Goal: Information Seeking & Learning: Learn about a topic

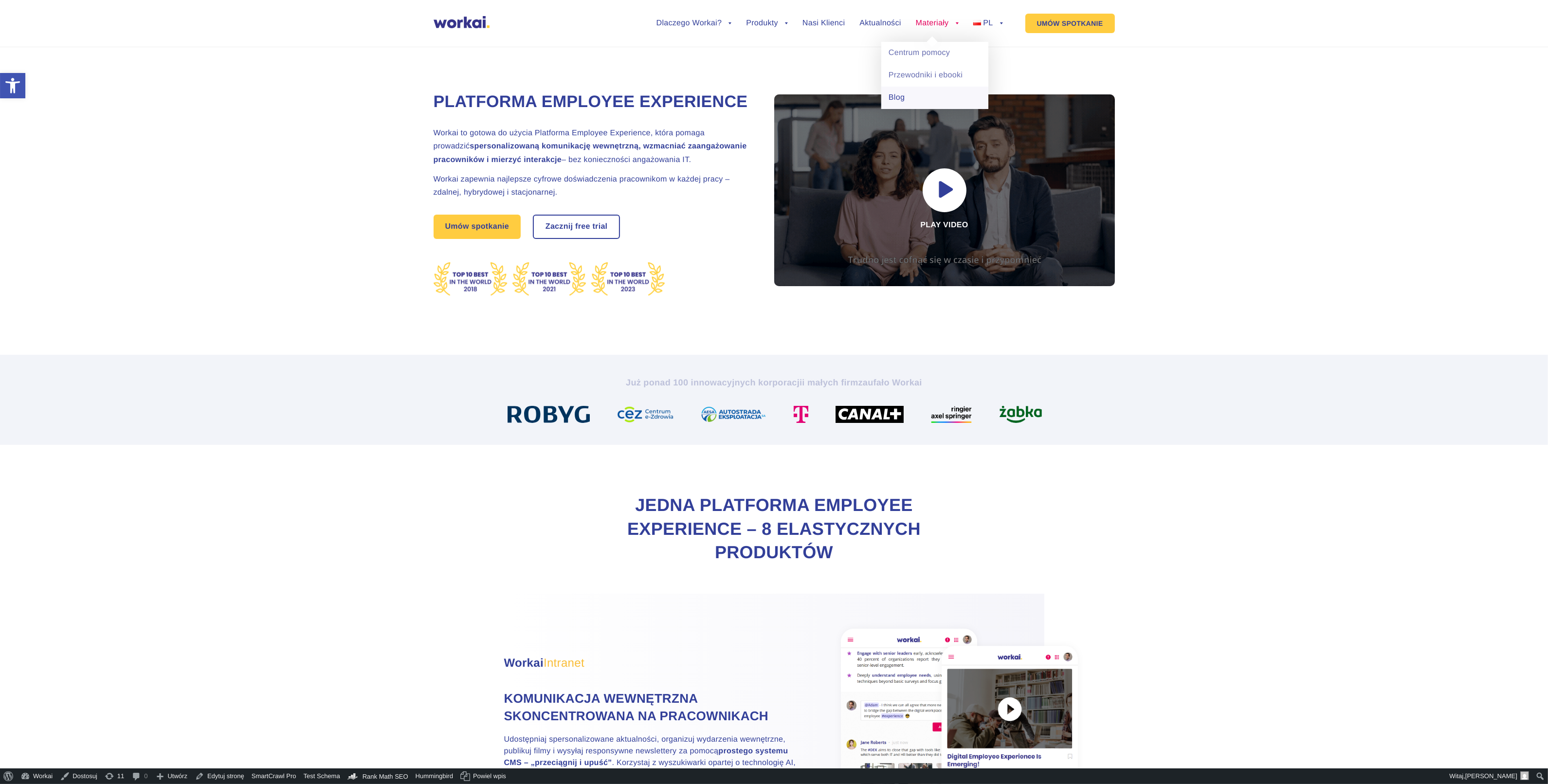
click at [917, 100] on link "Blog" at bounding box center [935, 98] width 107 height 22
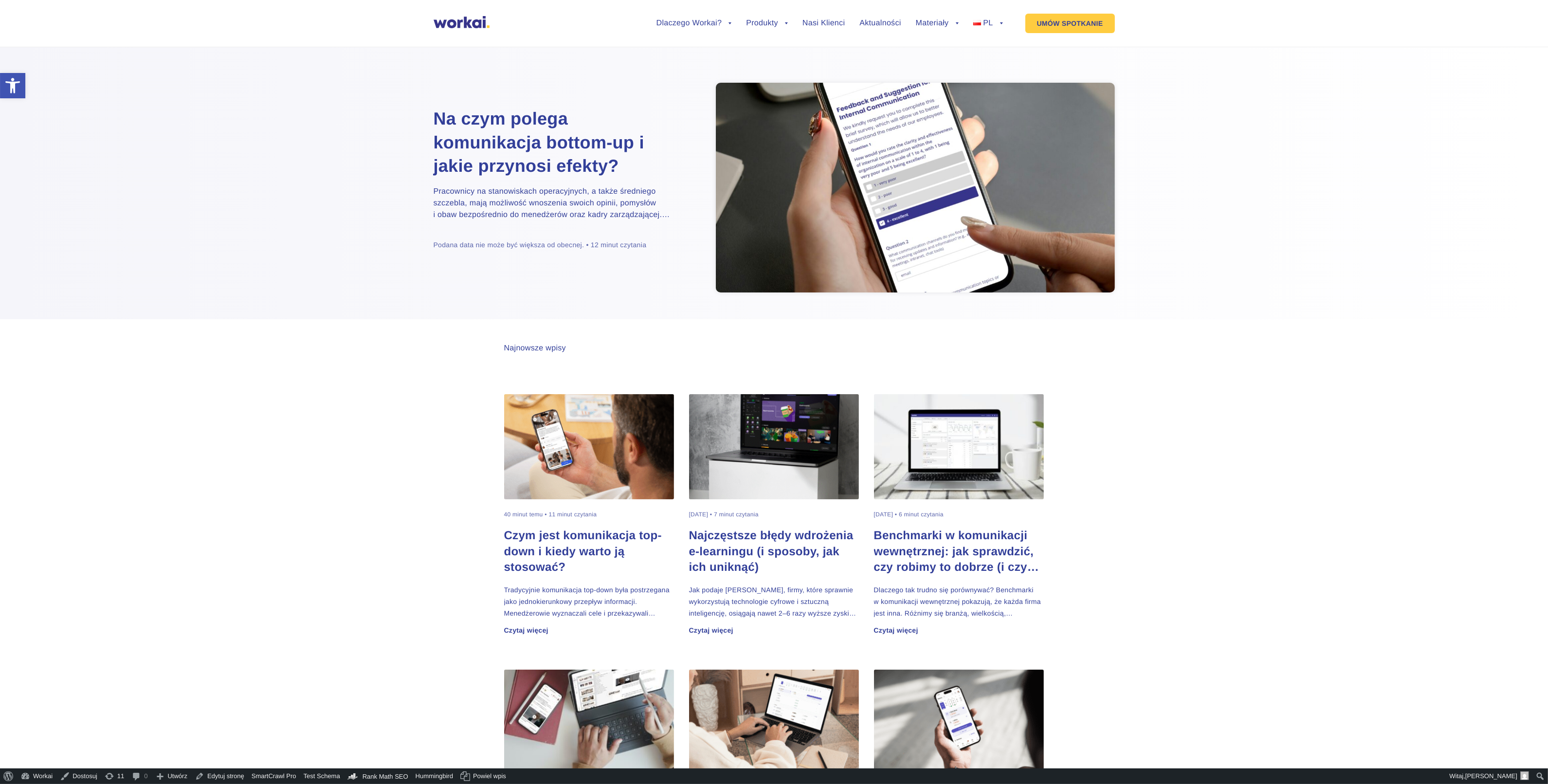
click at [549, 548] on h2 "Czym jest komunikacja top-down i kiedy warto ją stosować?" at bounding box center [589, 552] width 170 height 47
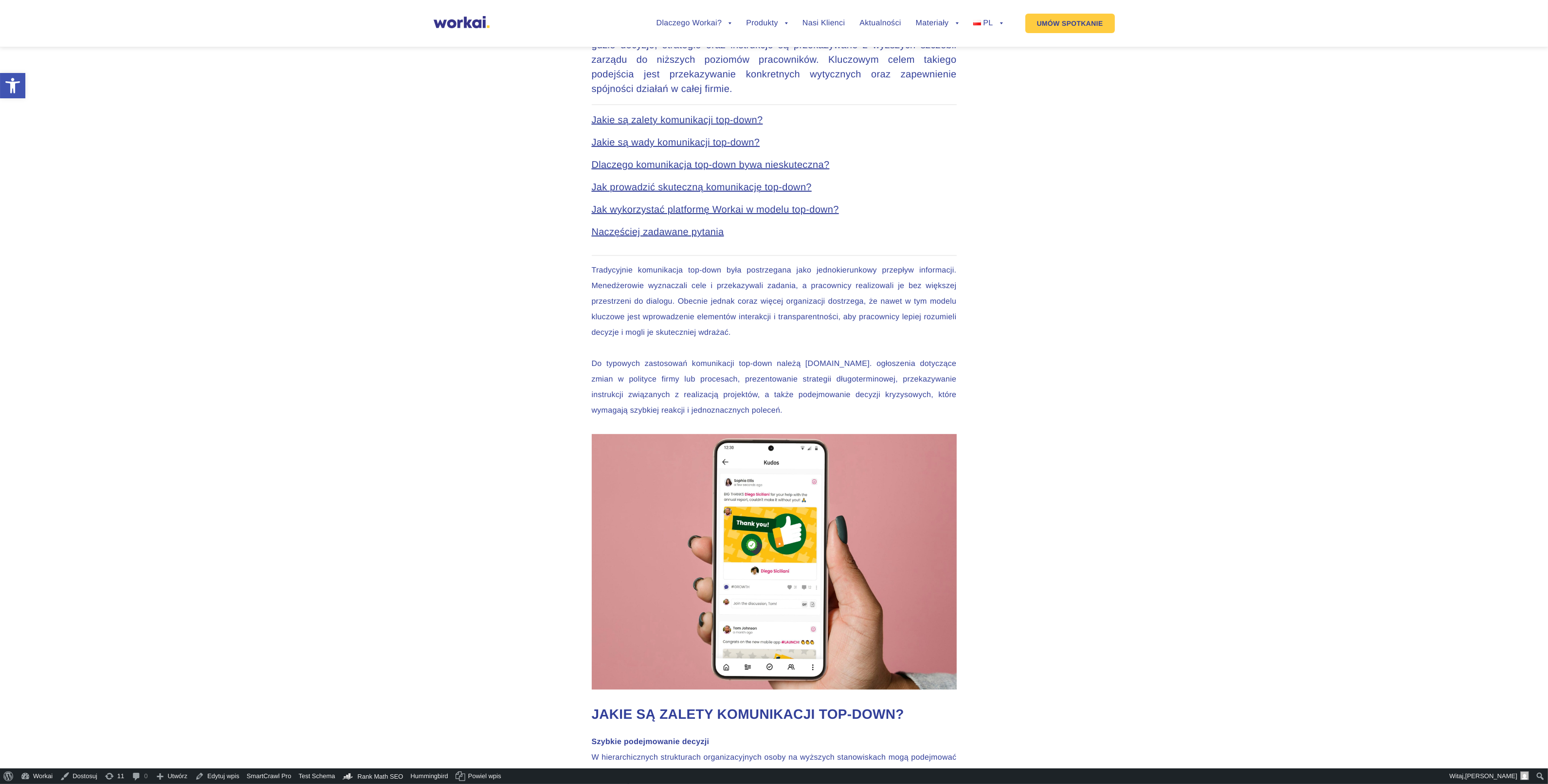
scroll to position [851, 0]
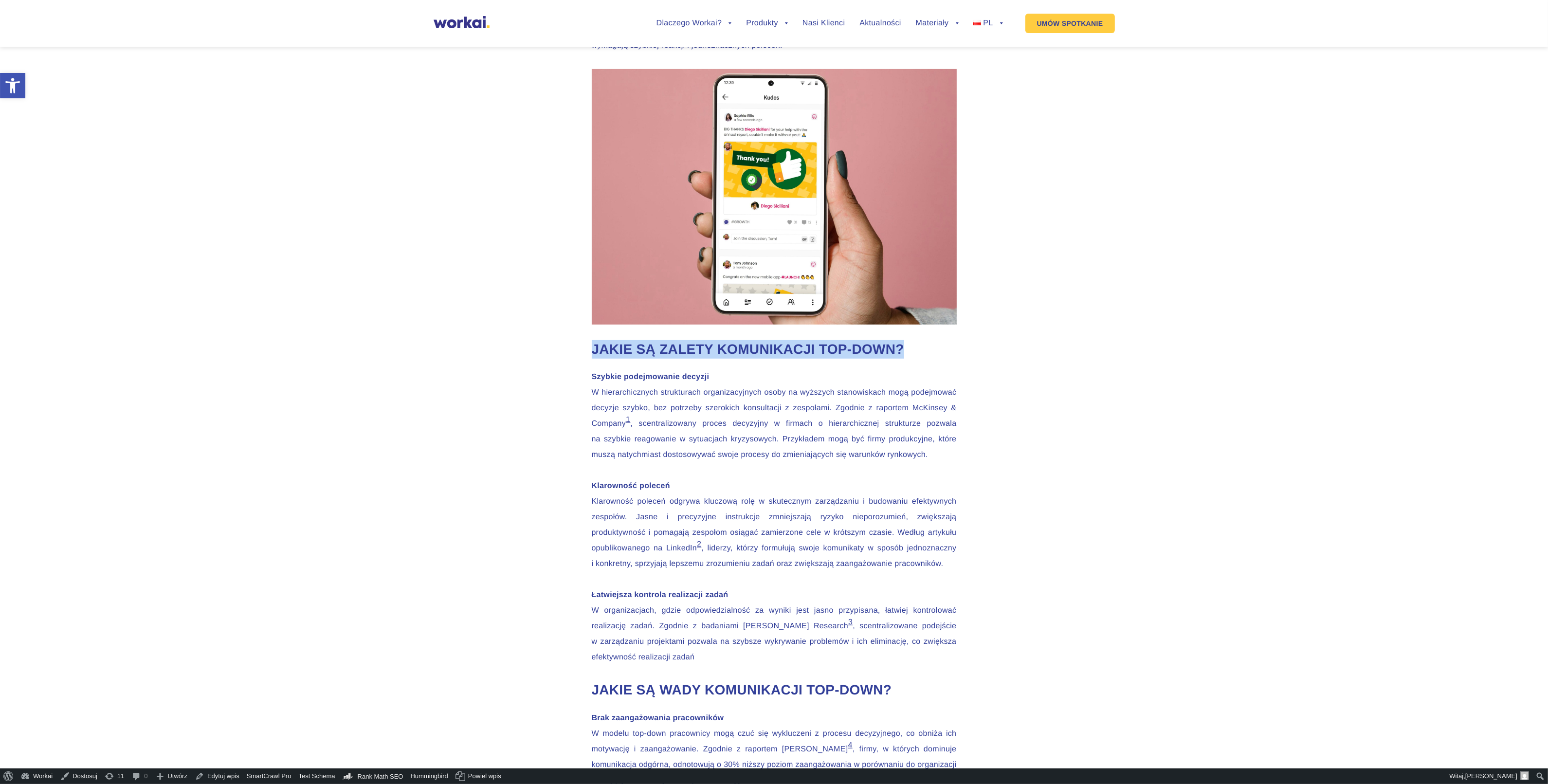
drag, startPoint x: 587, startPoint y: 368, endPoint x: 916, endPoint y: 366, distance: 329.0
copy h2 "Jakie są zalety komunikacji top-down?"
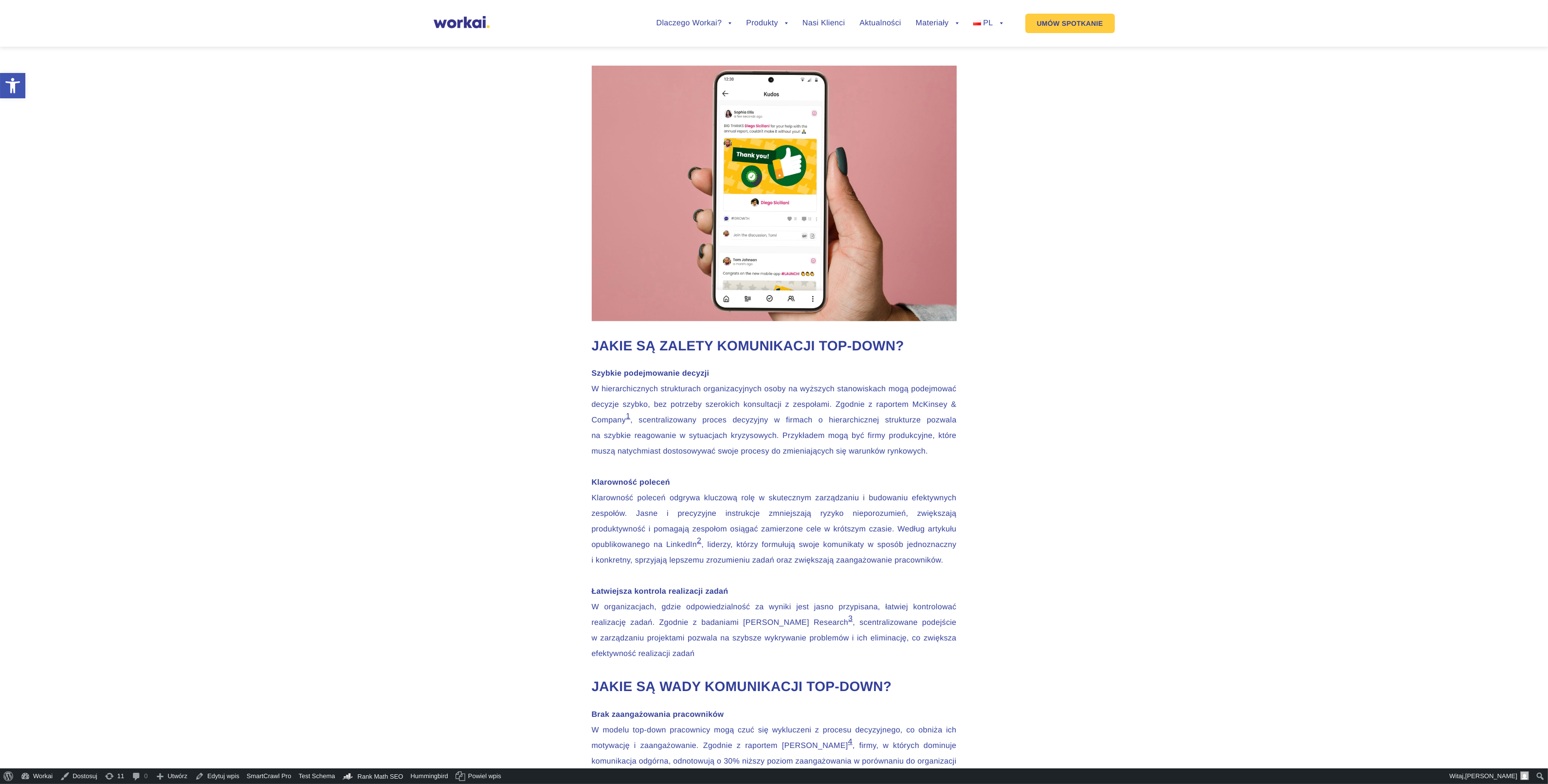
scroll to position [912, 0]
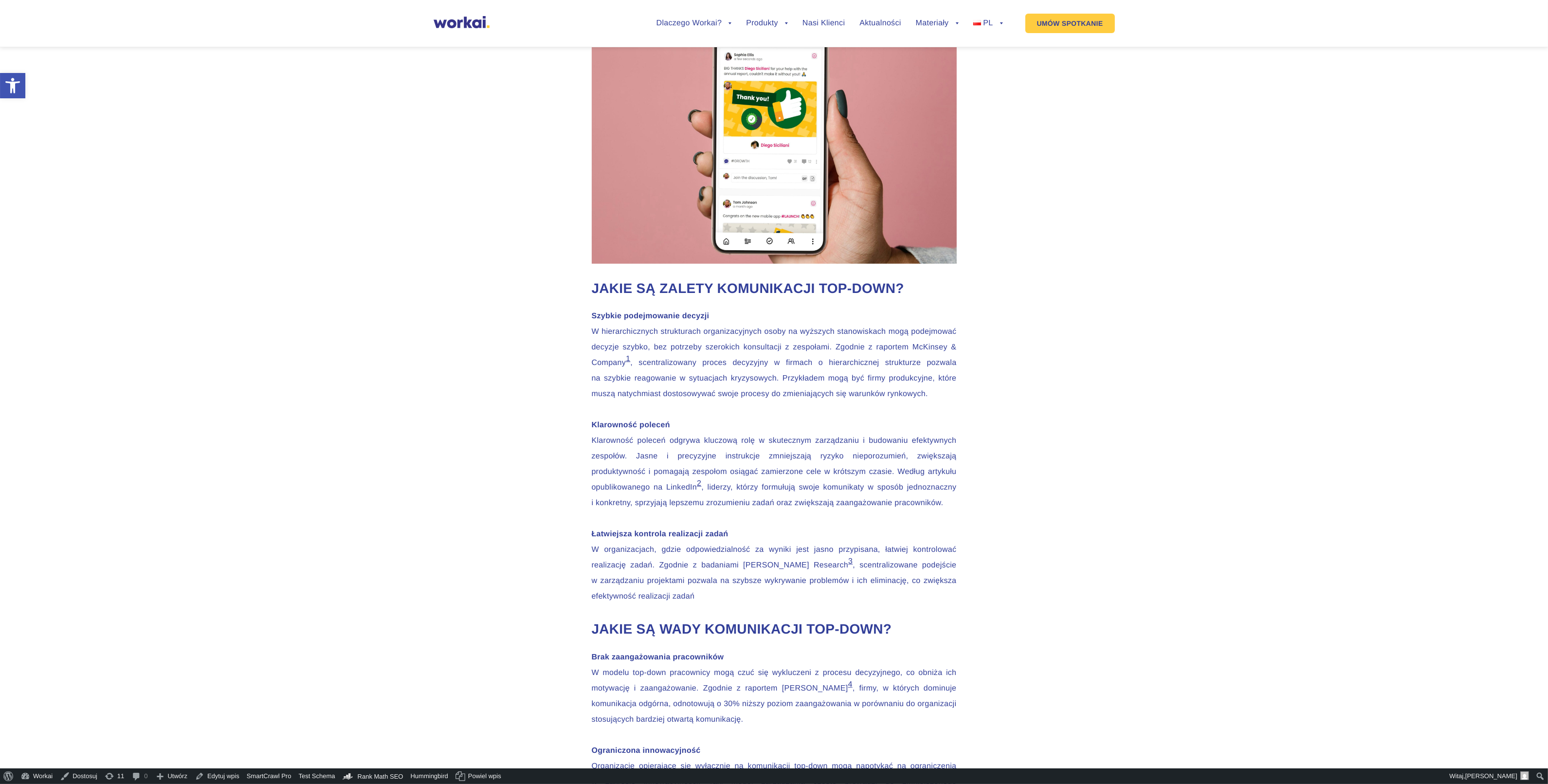
drag, startPoint x: 882, startPoint y: 607, endPoint x: 883, endPoint y: 611, distance: 4.1
click at [852, 566] on link "3" at bounding box center [851, 561] width 5 height 8
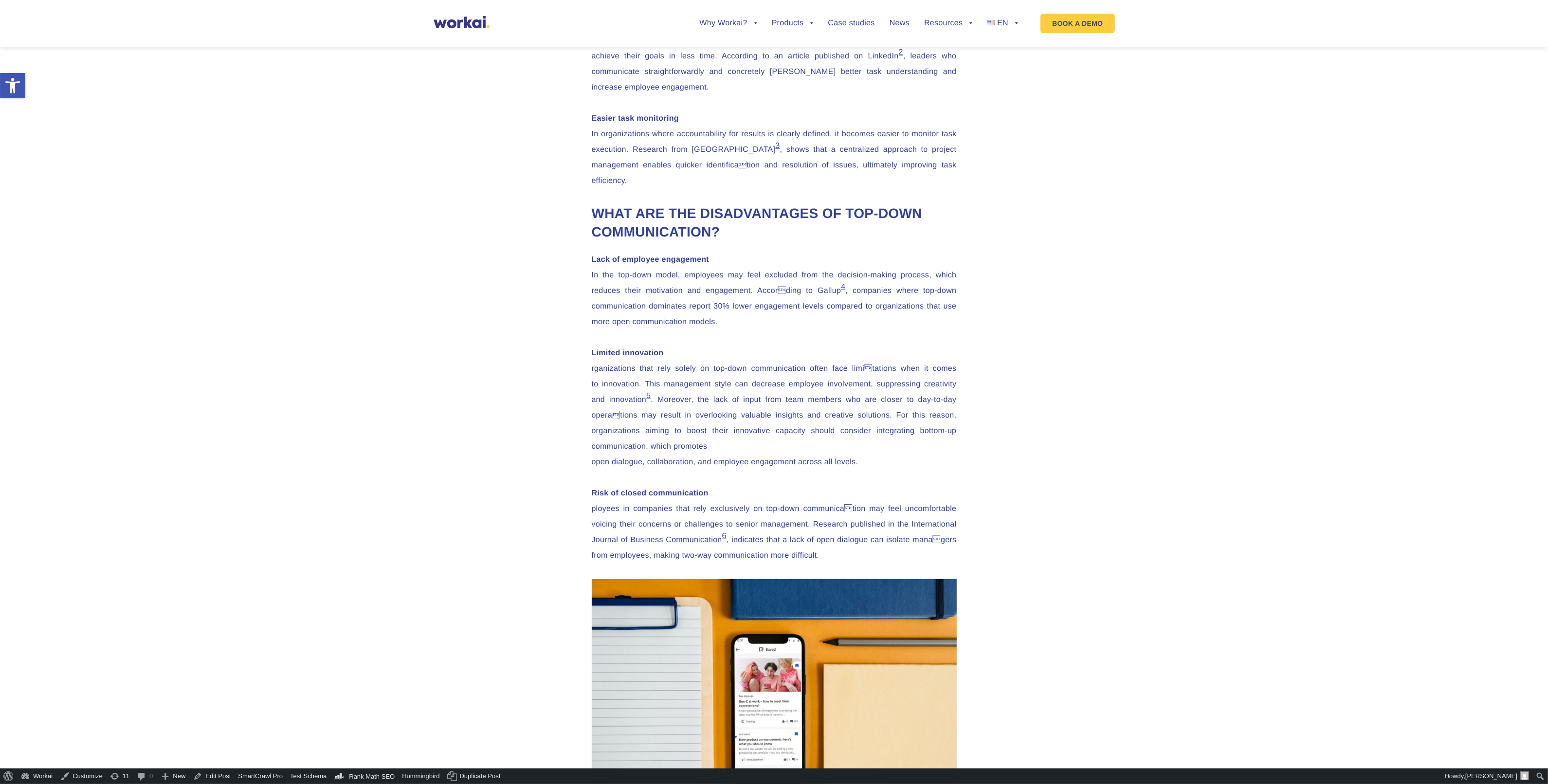
scroll to position [1216, 0]
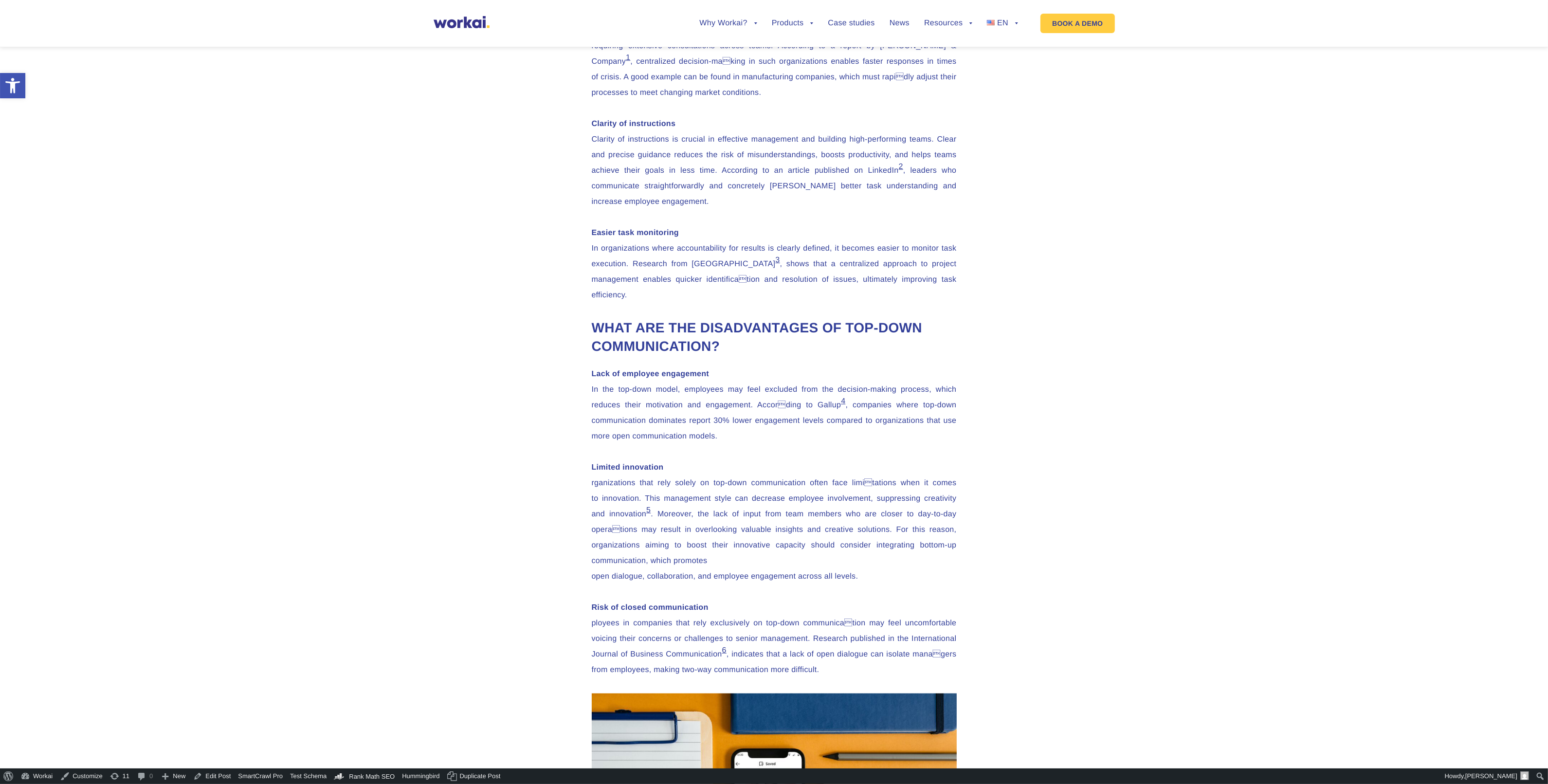
click at [780, 264] on link "3" at bounding box center [777, 259] width 5 height 8
click at [845, 405] on link "4" at bounding box center [843, 400] width 5 height 8
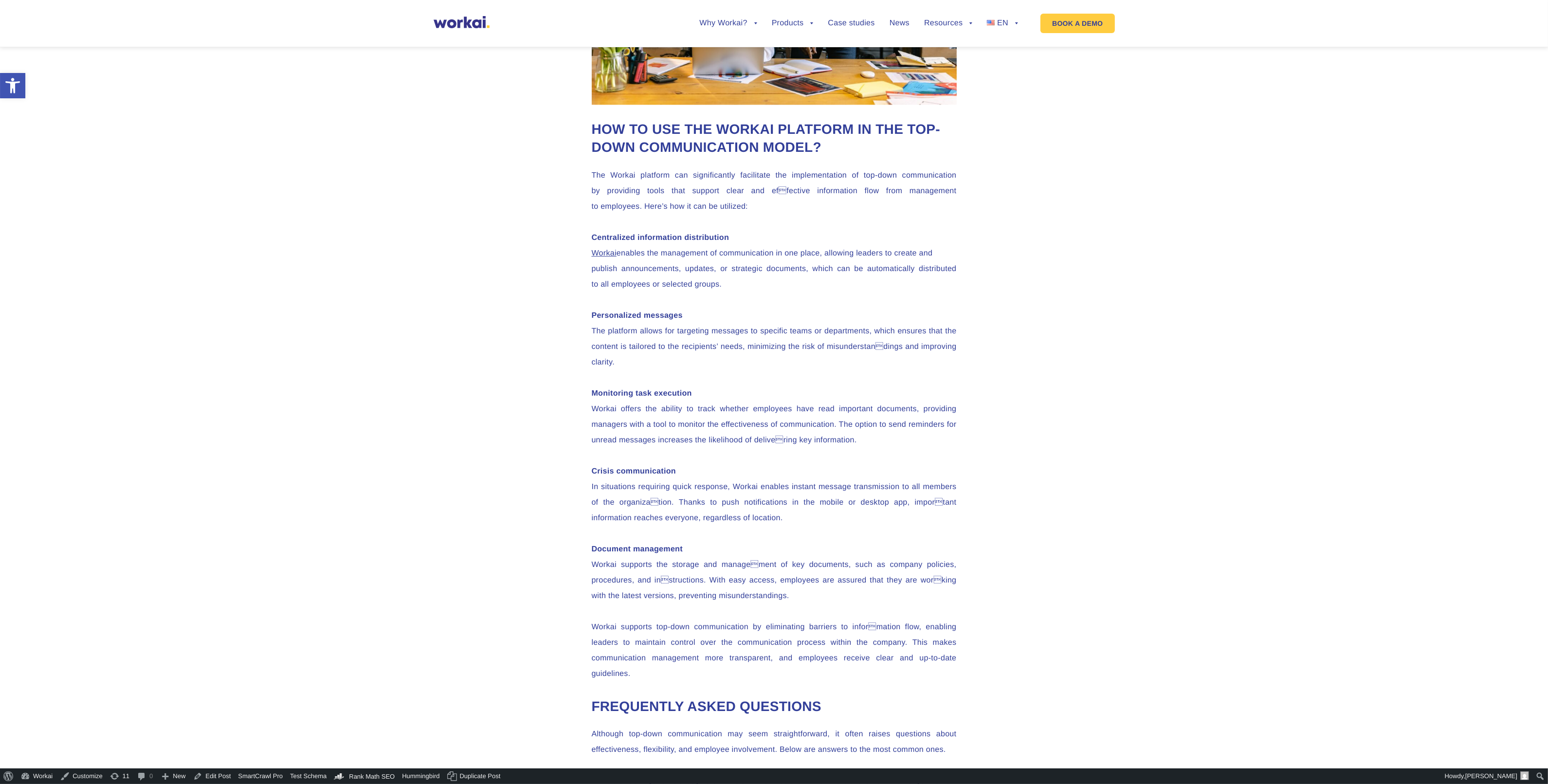
scroll to position [3892, 0]
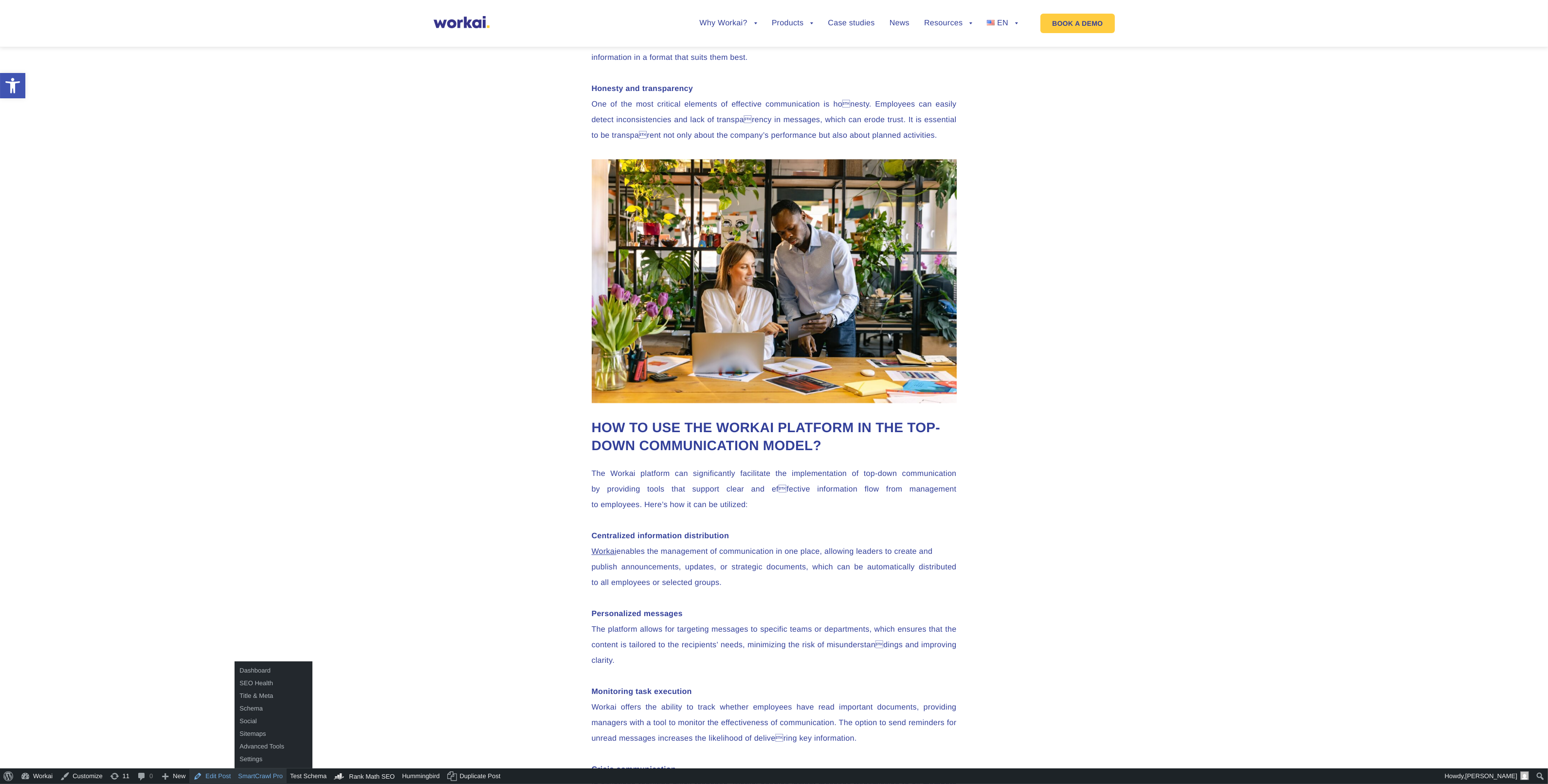
click at [221, 781] on link "Edit Post" at bounding box center [212, 776] width 45 height 16
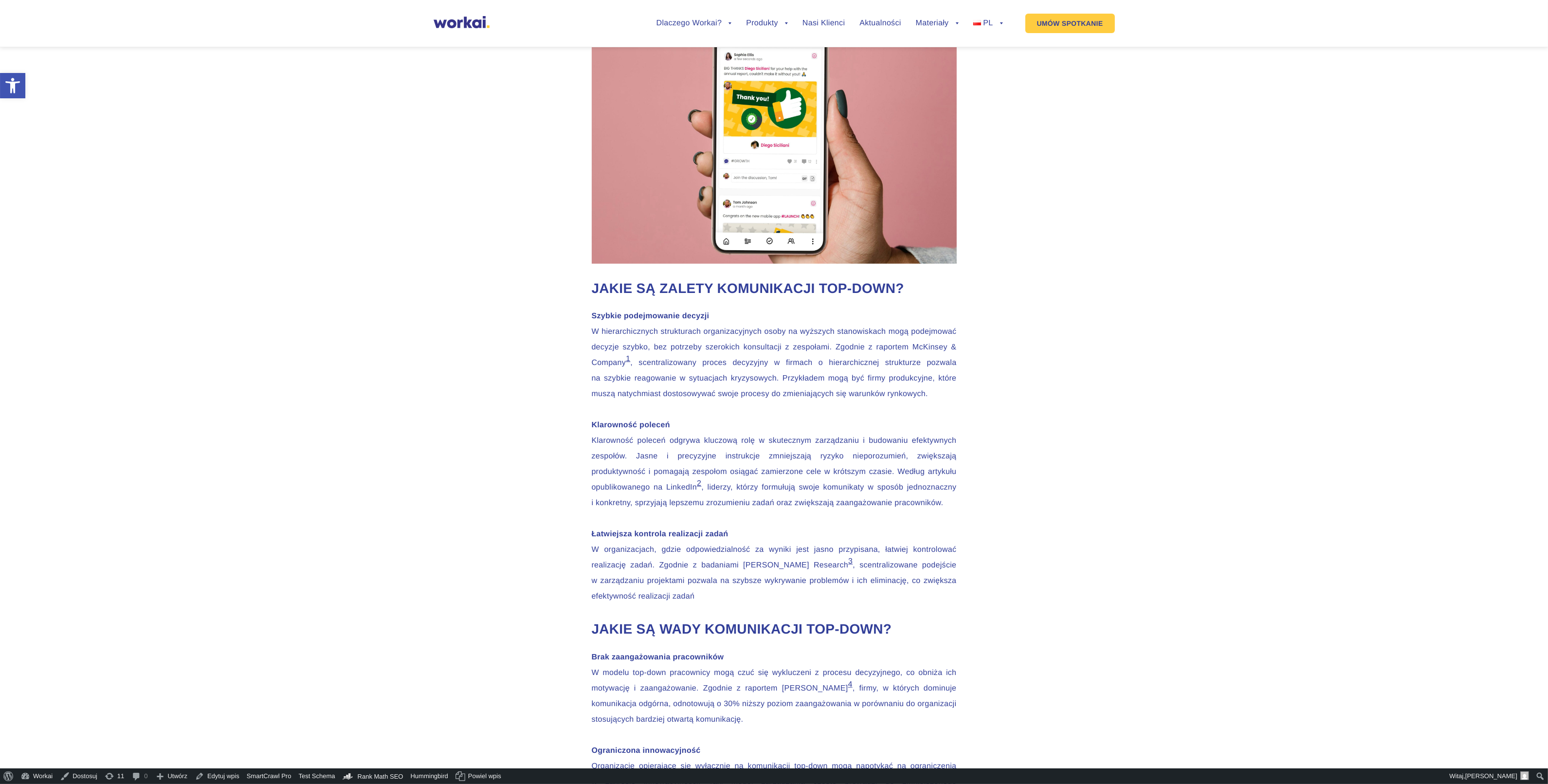
click at [771, 511] on p "Szybkie podejmowanie decyzji W hierarchicznych strukturach organizacyjnych osob…" at bounding box center [774, 409] width 365 height 203
click at [213, 776] on link "Edytuj wpis" at bounding box center [218, 776] width 52 height 16
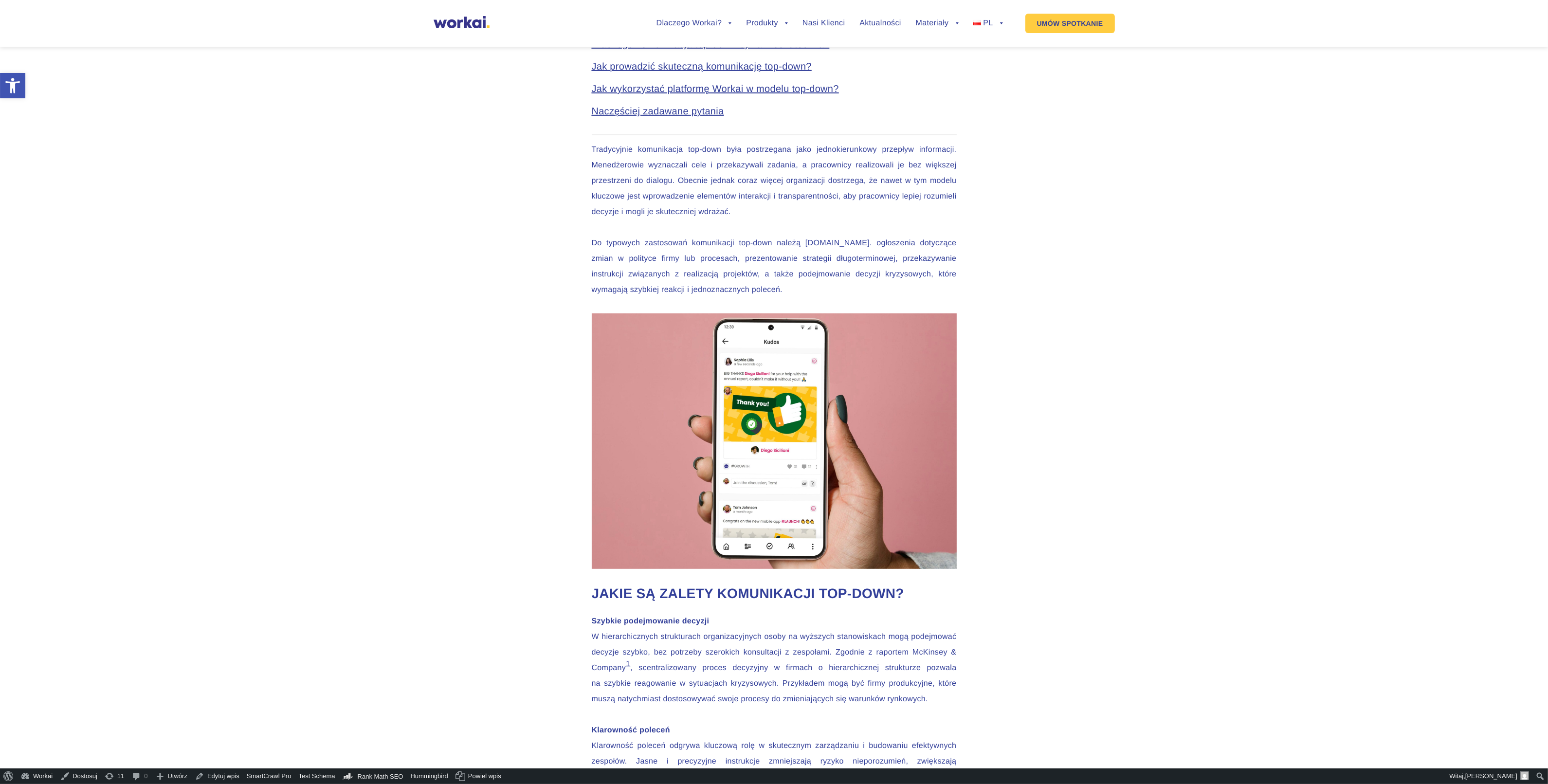
scroll to position [669, 0]
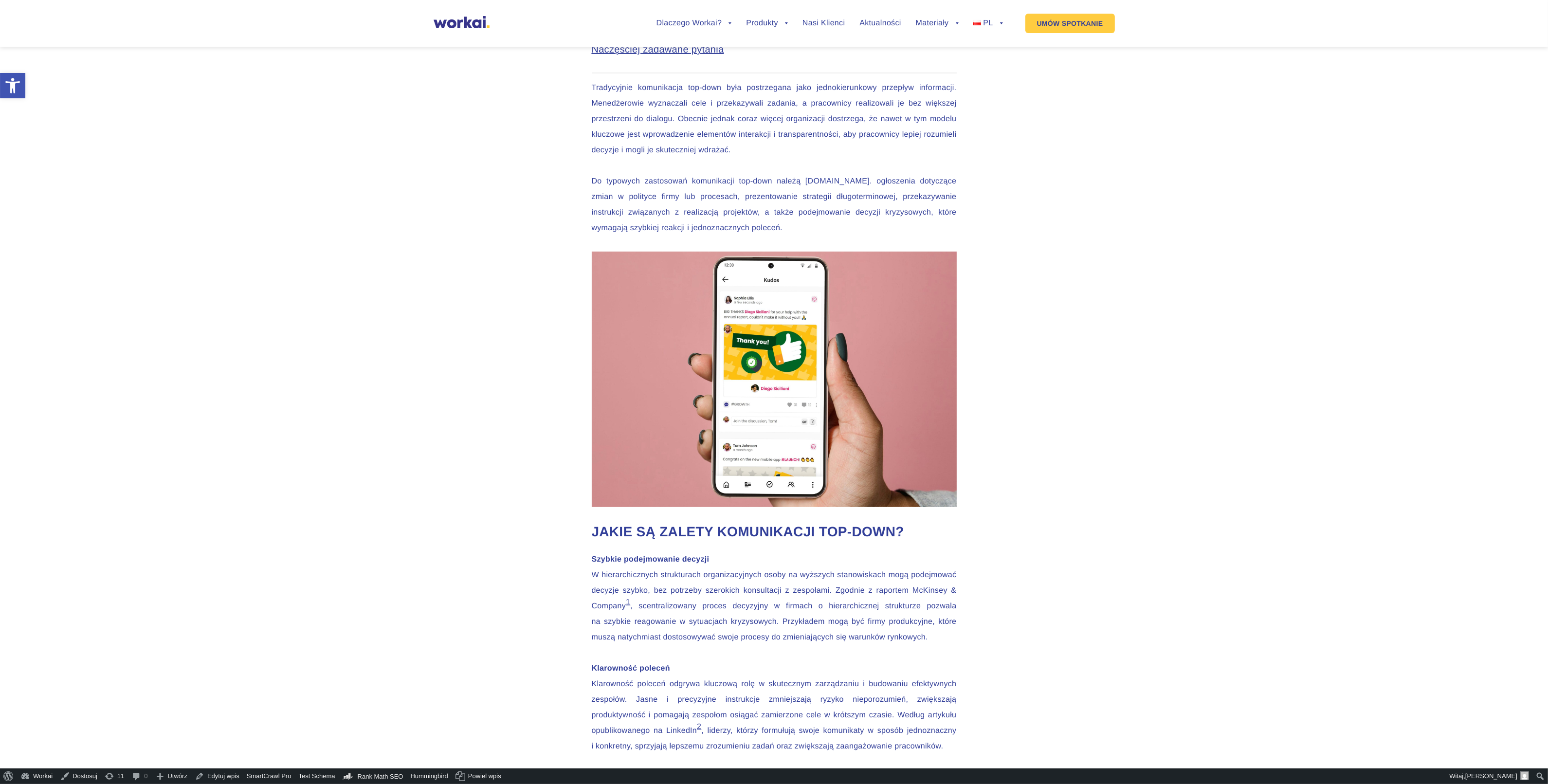
click at [630, 607] on link "1" at bounding box center [627, 602] width 5 height 8
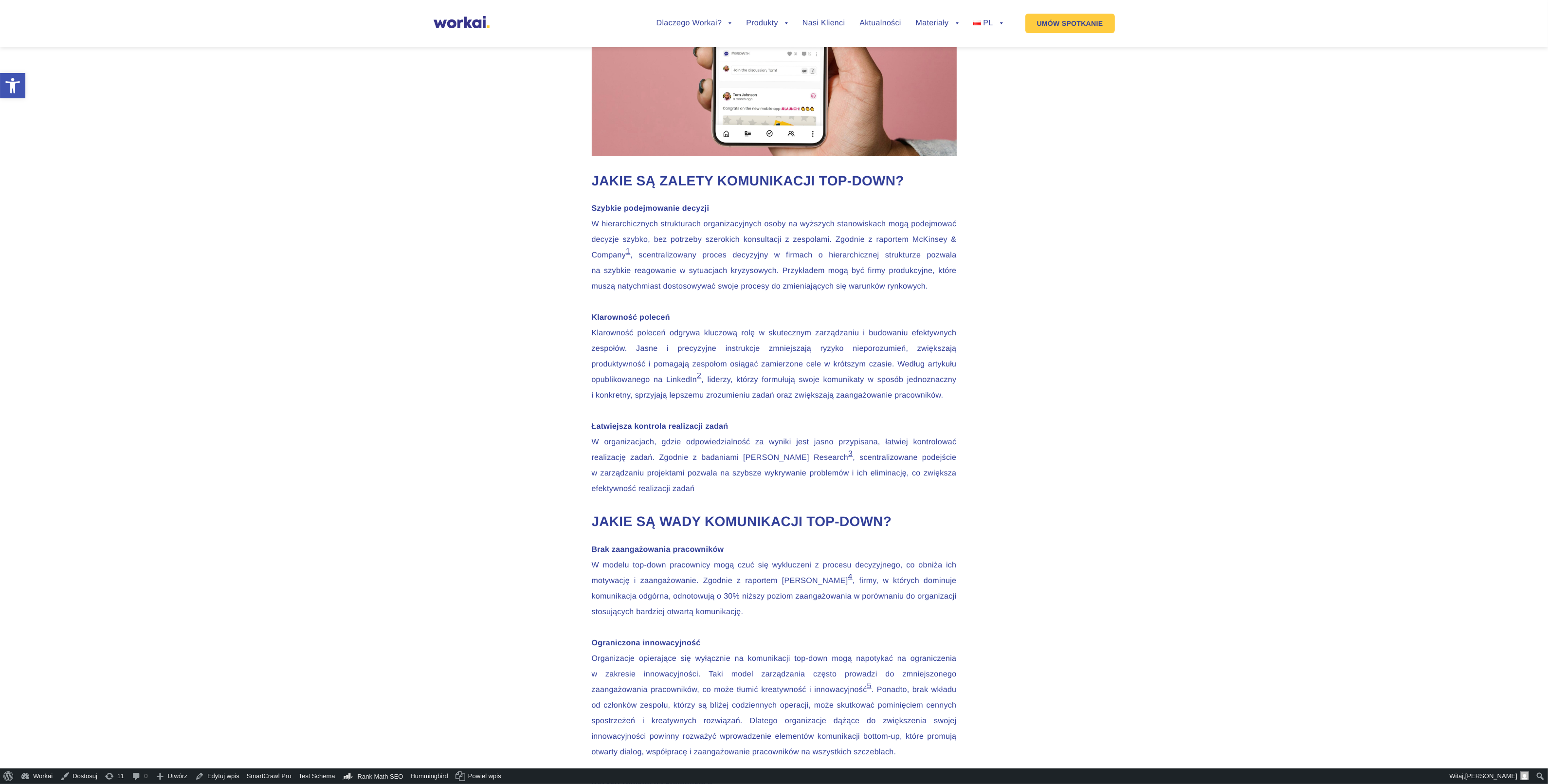
scroll to position [872, 0]
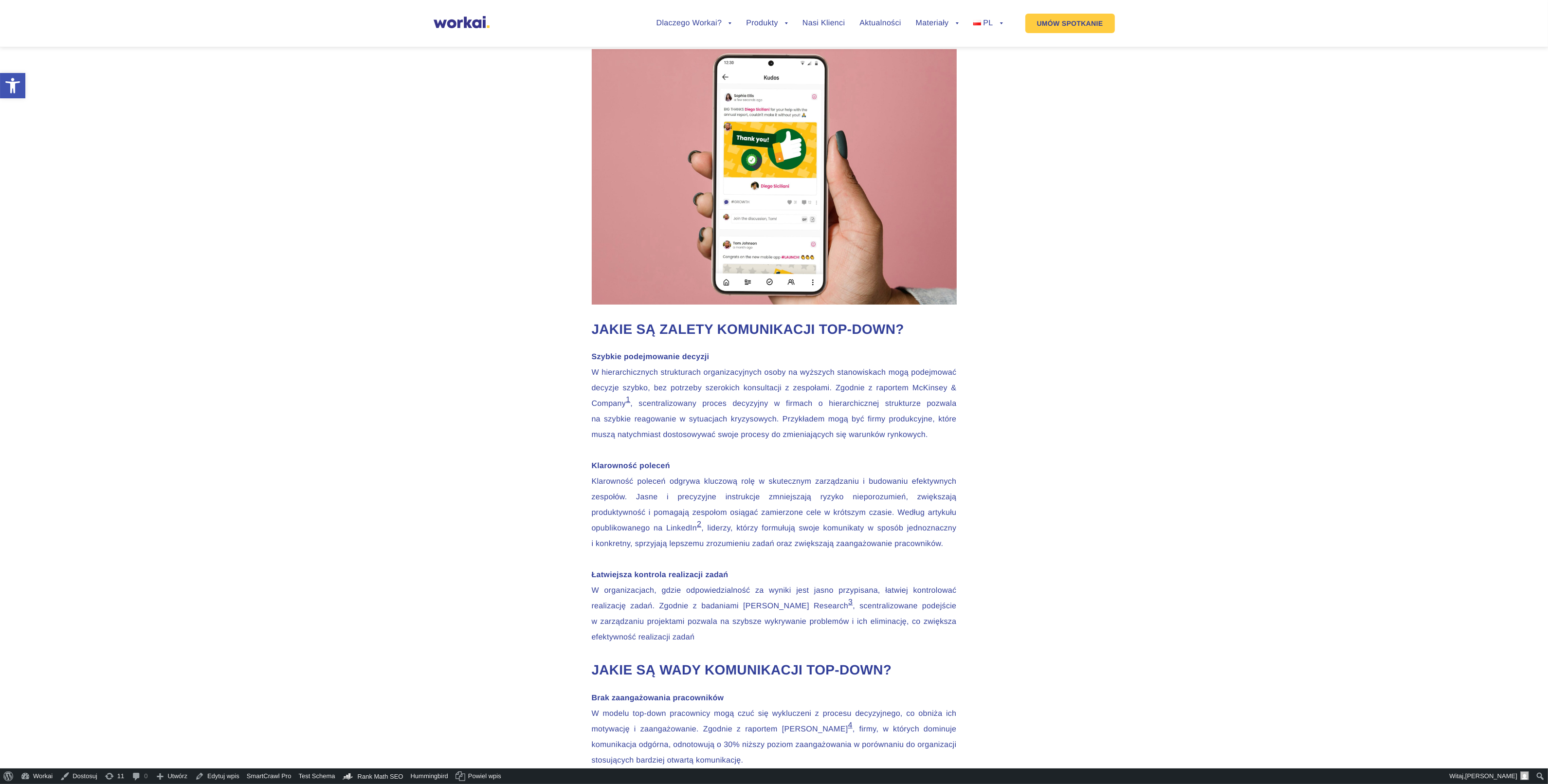
click at [852, 607] on link "3" at bounding box center [851, 602] width 5 height 8
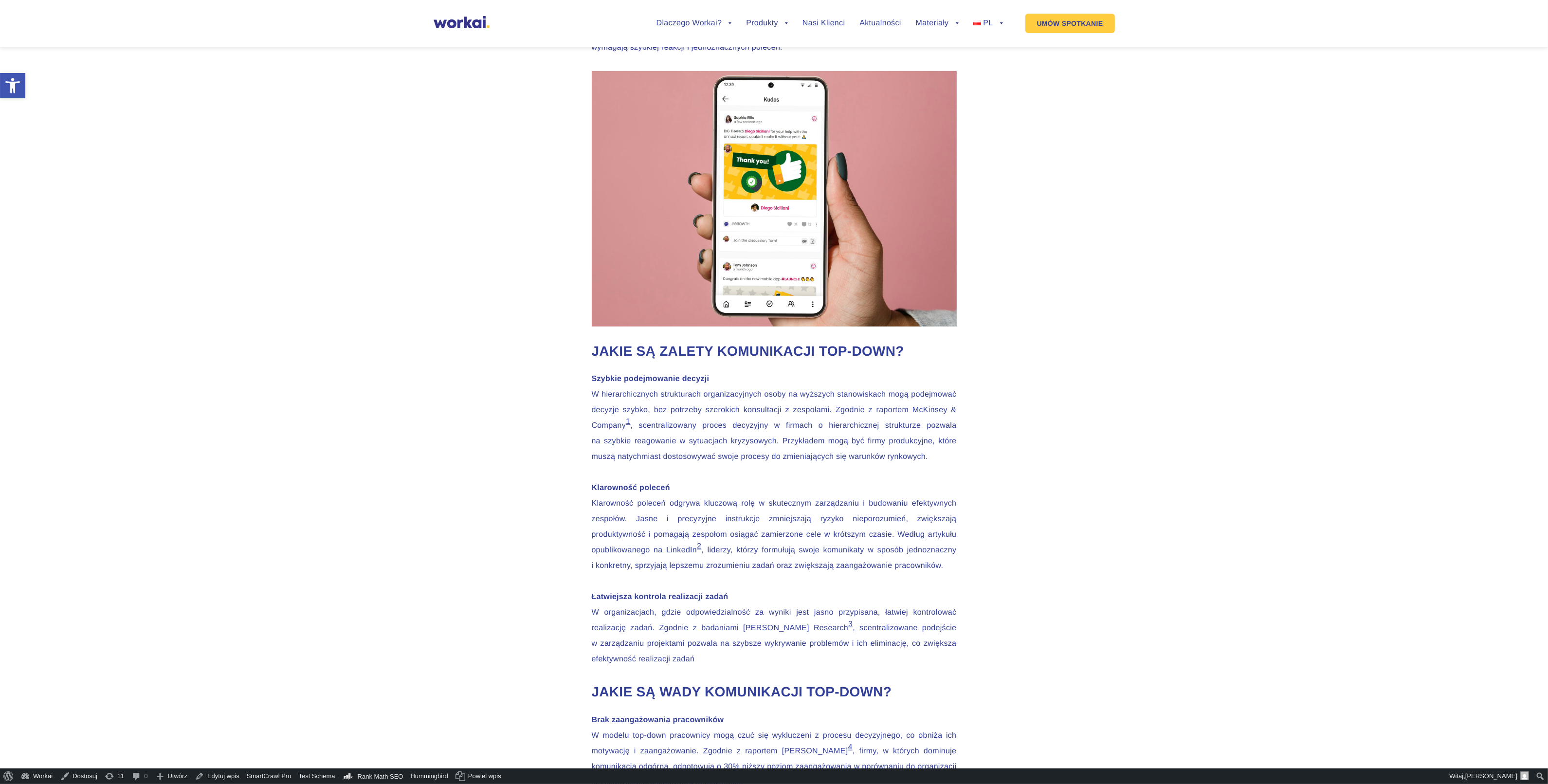
scroll to position [872, 0]
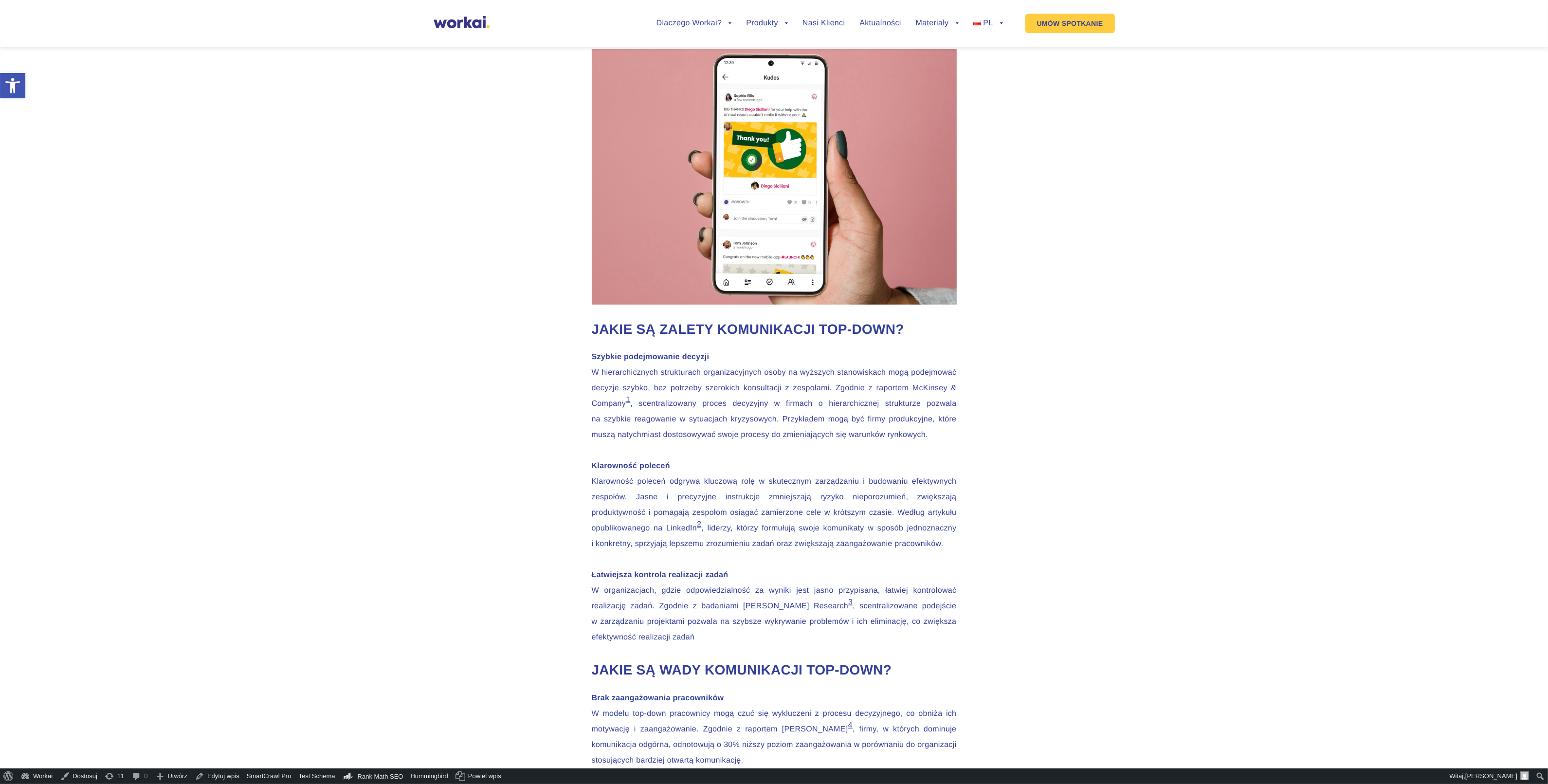
click at [701, 528] on link "2" at bounding box center [698, 524] width 5 height 8
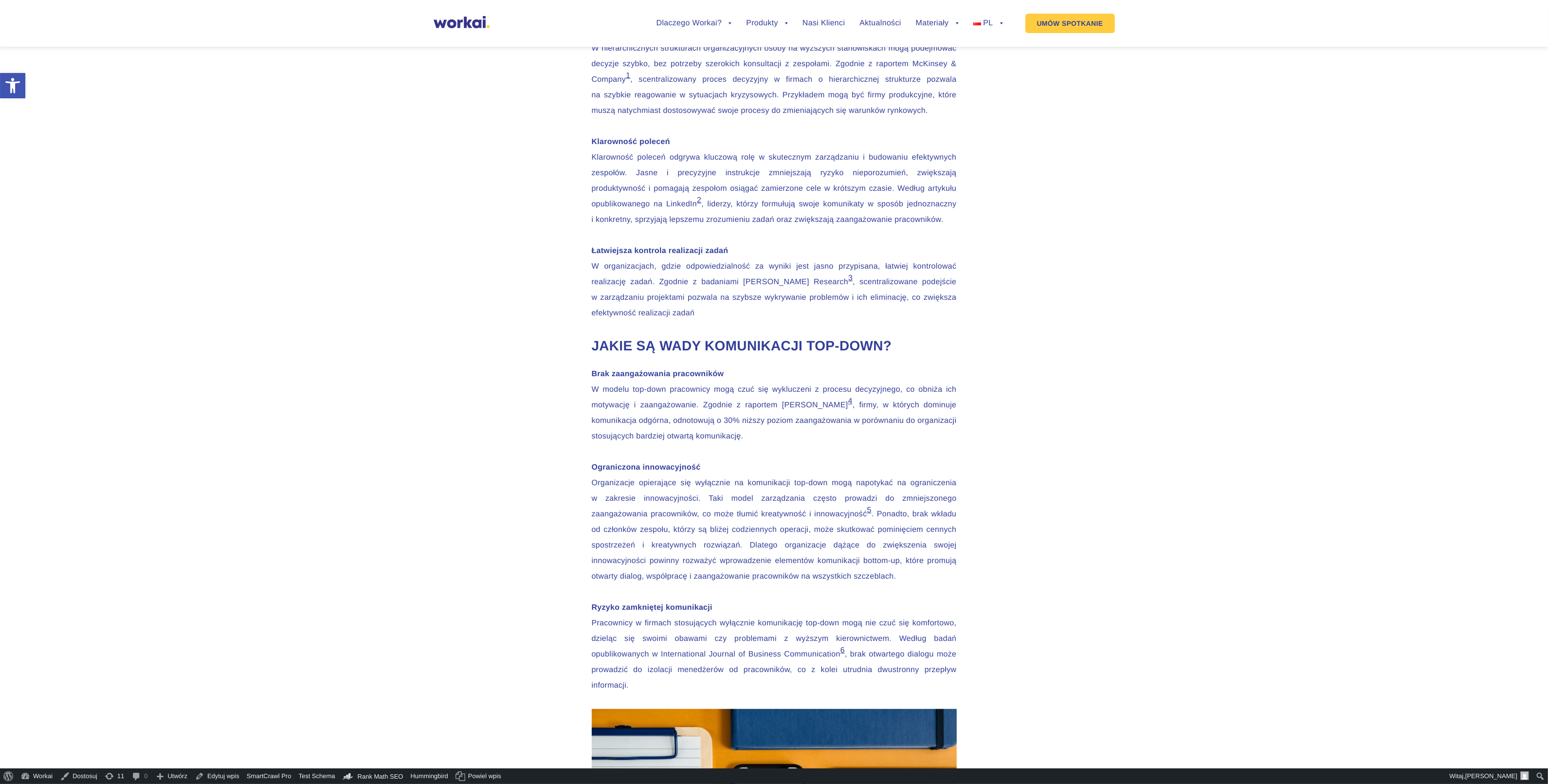
scroll to position [1216, 0]
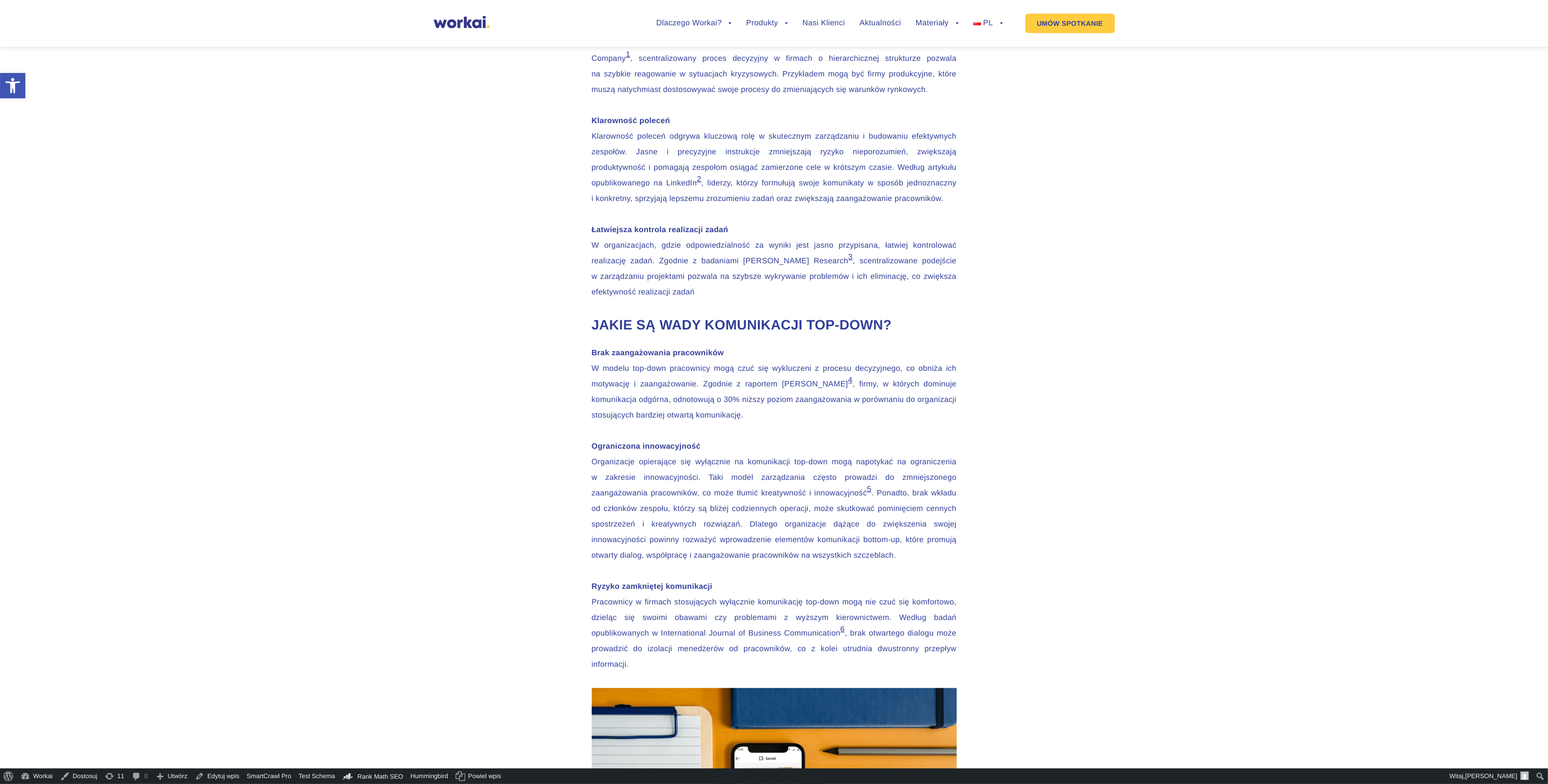
click at [852, 385] on link "4" at bounding box center [851, 380] width 5 height 8
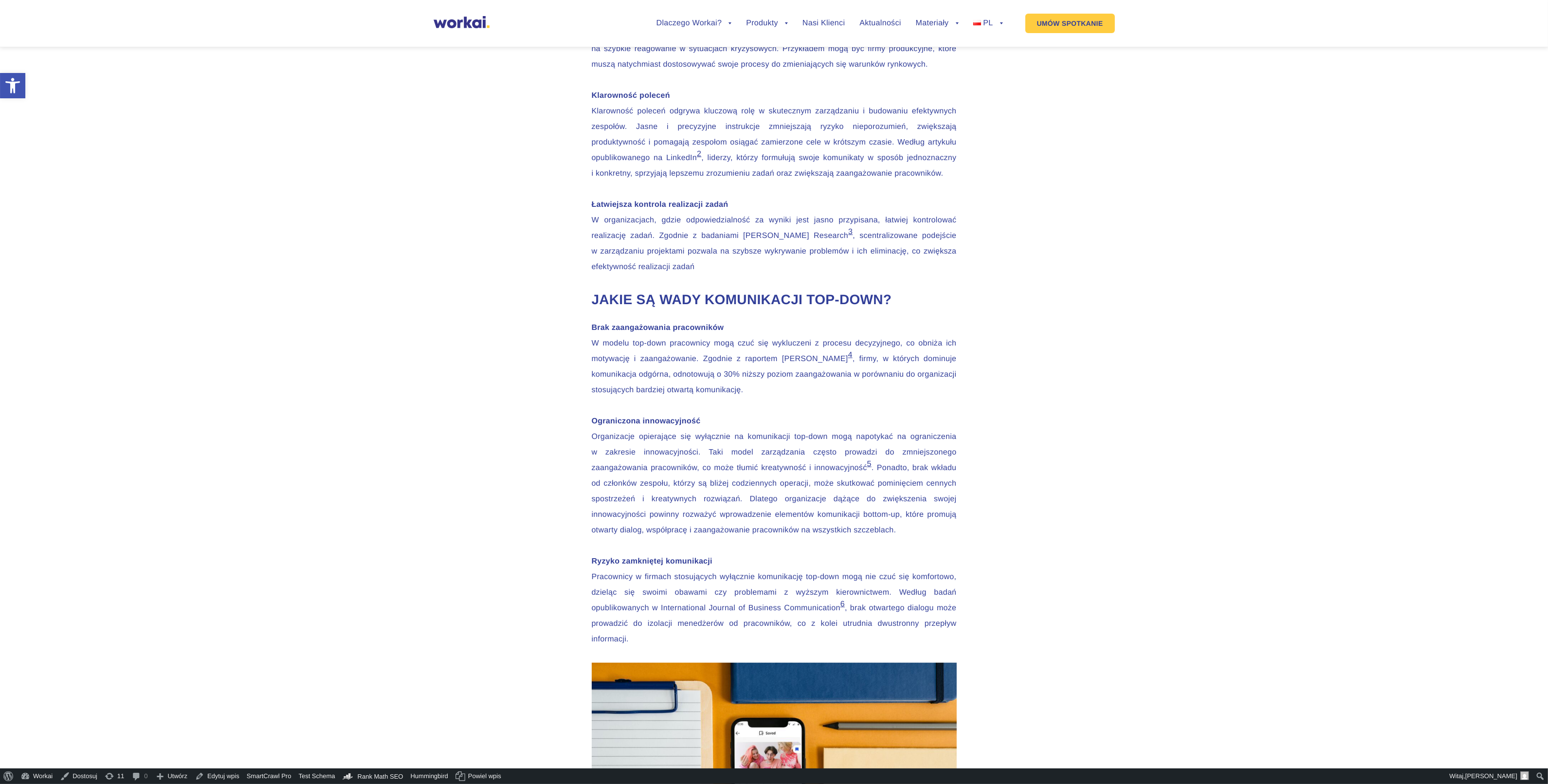
scroll to position [1297, 0]
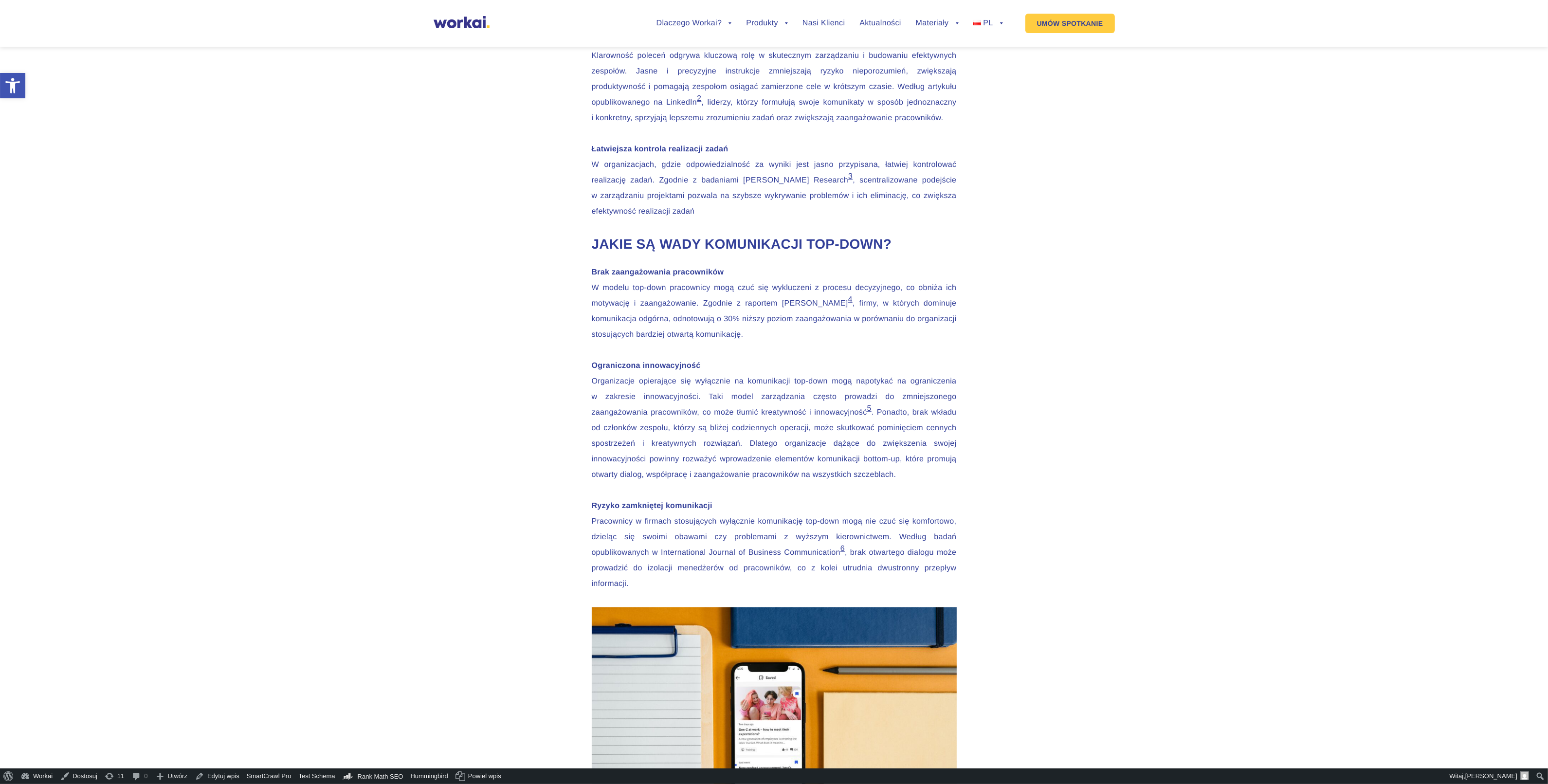
click at [867, 413] on link "5" at bounding box center [869, 408] width 5 height 8
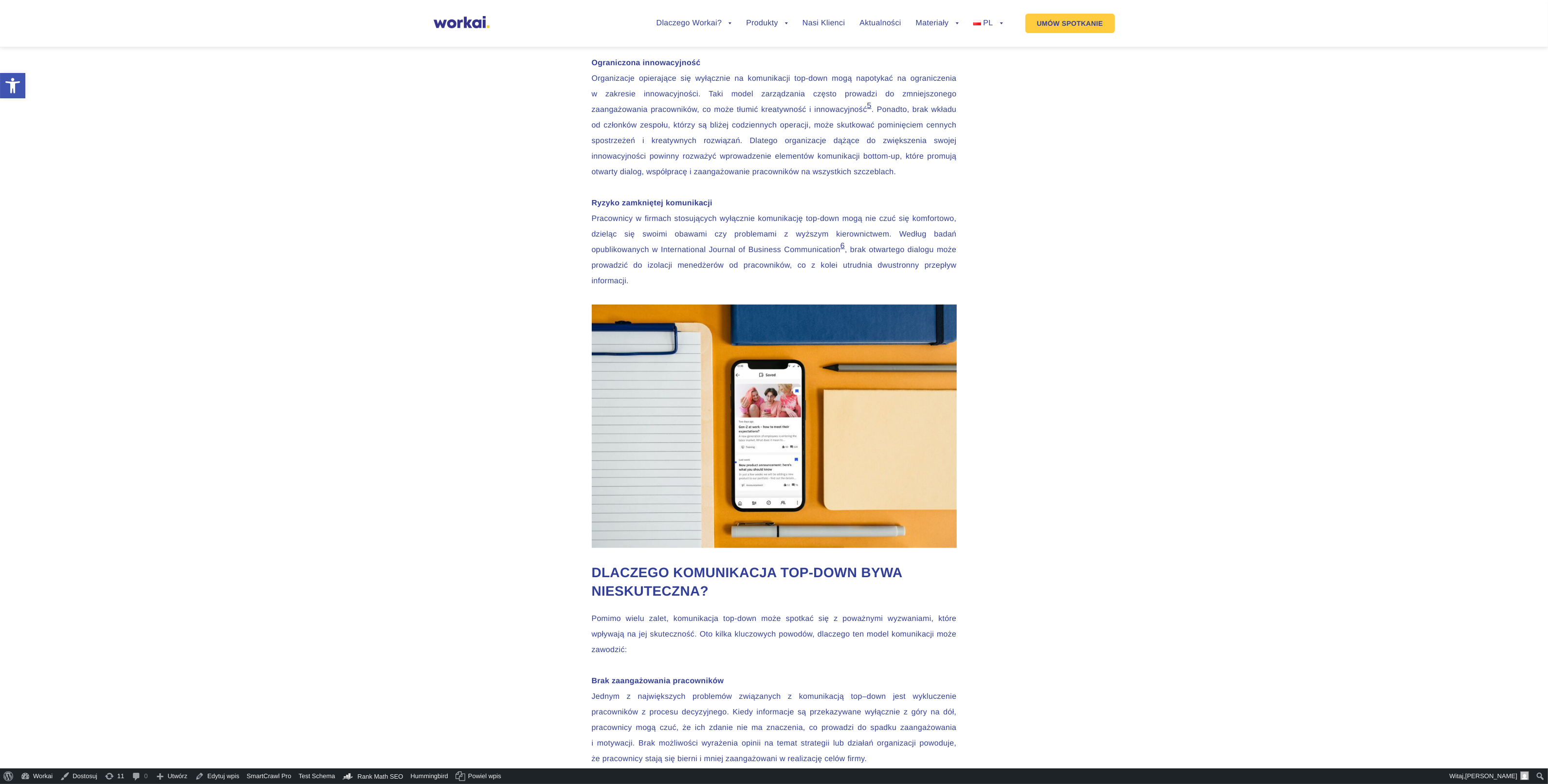
scroll to position [1599, 0]
click at [845, 250] on link "6" at bounding box center [842, 246] width 5 height 8
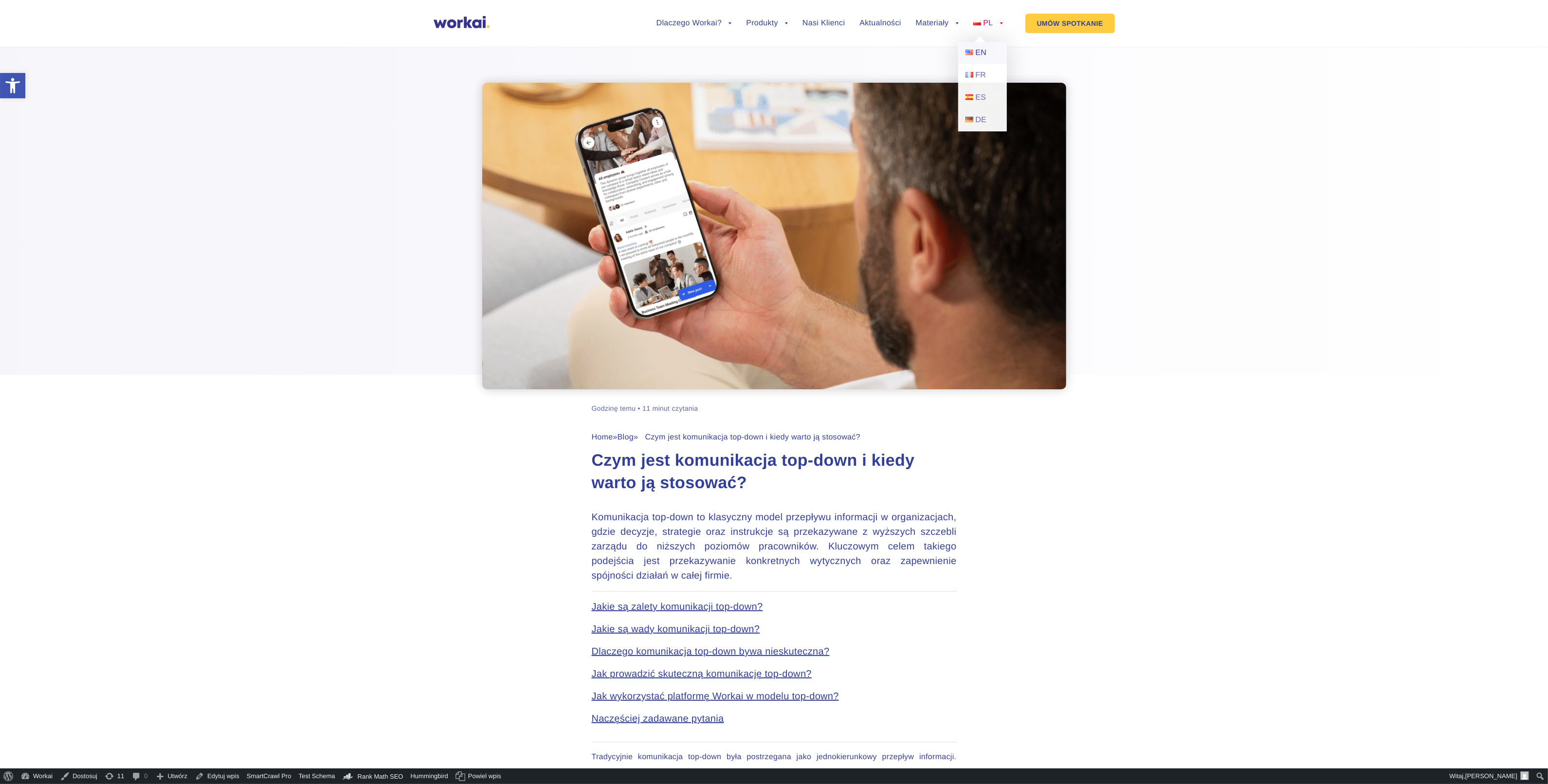
click at [989, 52] on link "EN" at bounding box center [982, 53] width 49 height 22
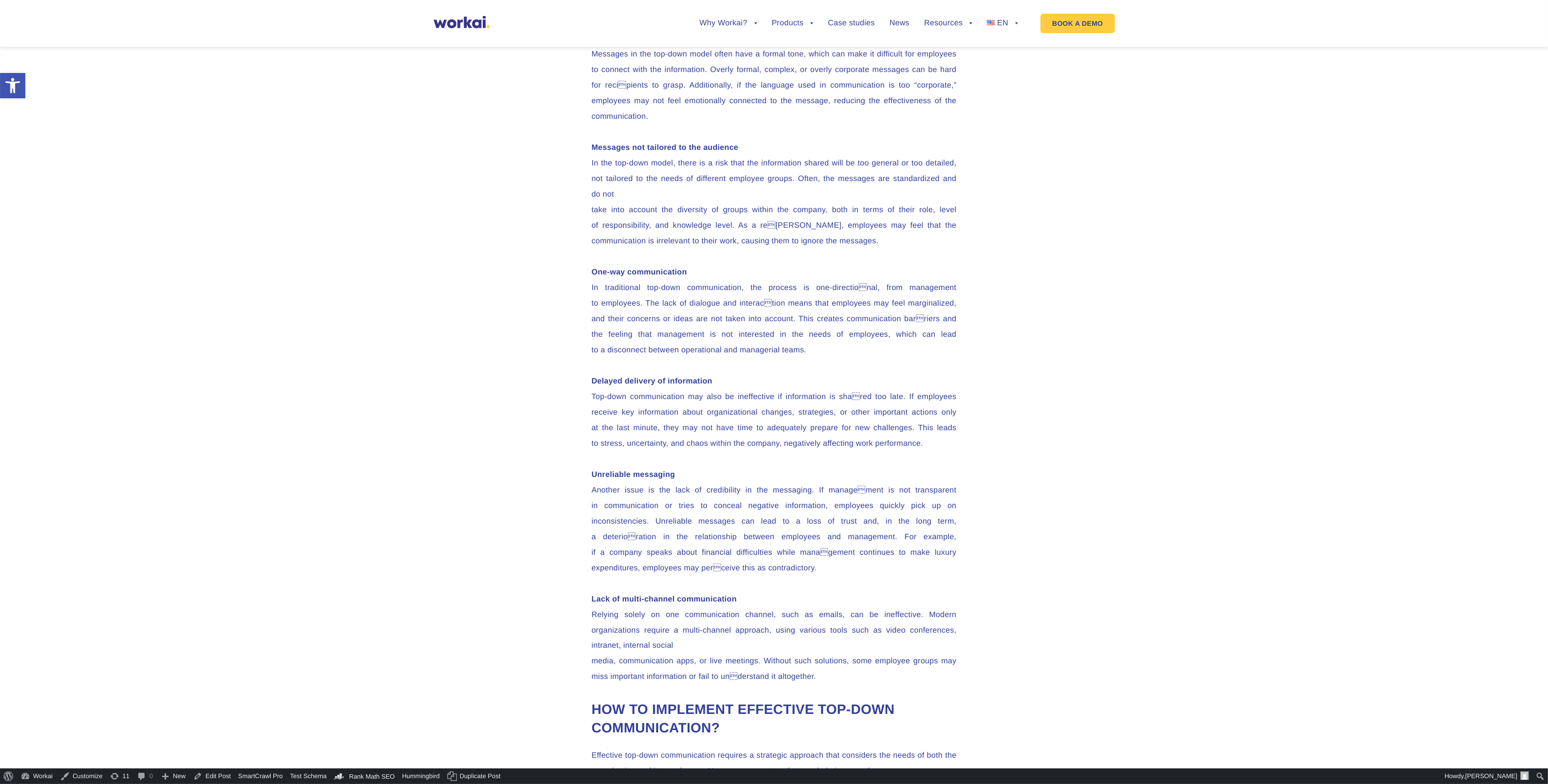
scroll to position [2494, 0]
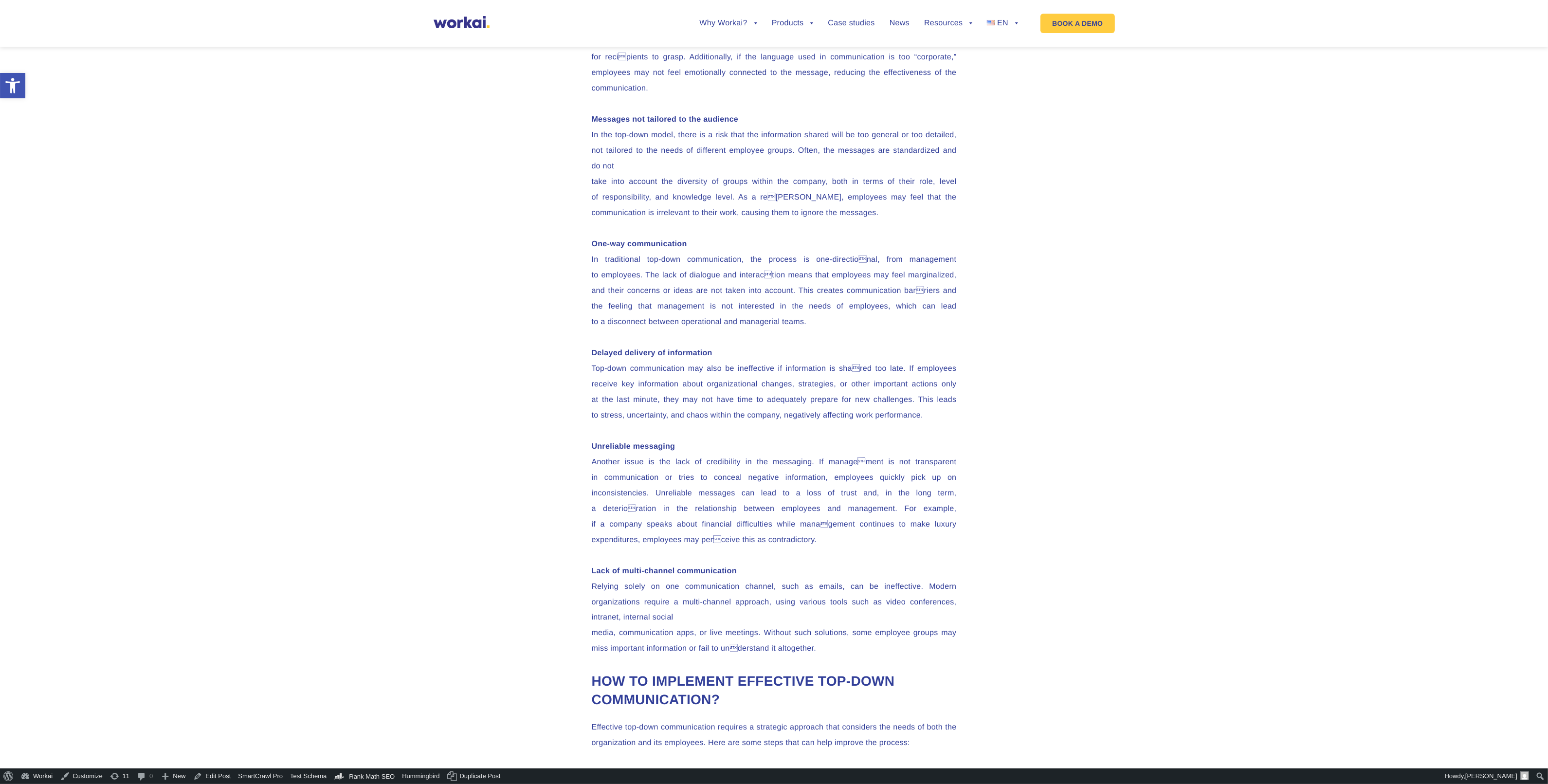
click at [913, 548] on p "Unreliable messaging Another issue is the lack of credibility in the messaging.…" at bounding box center [774, 493] width 365 height 109
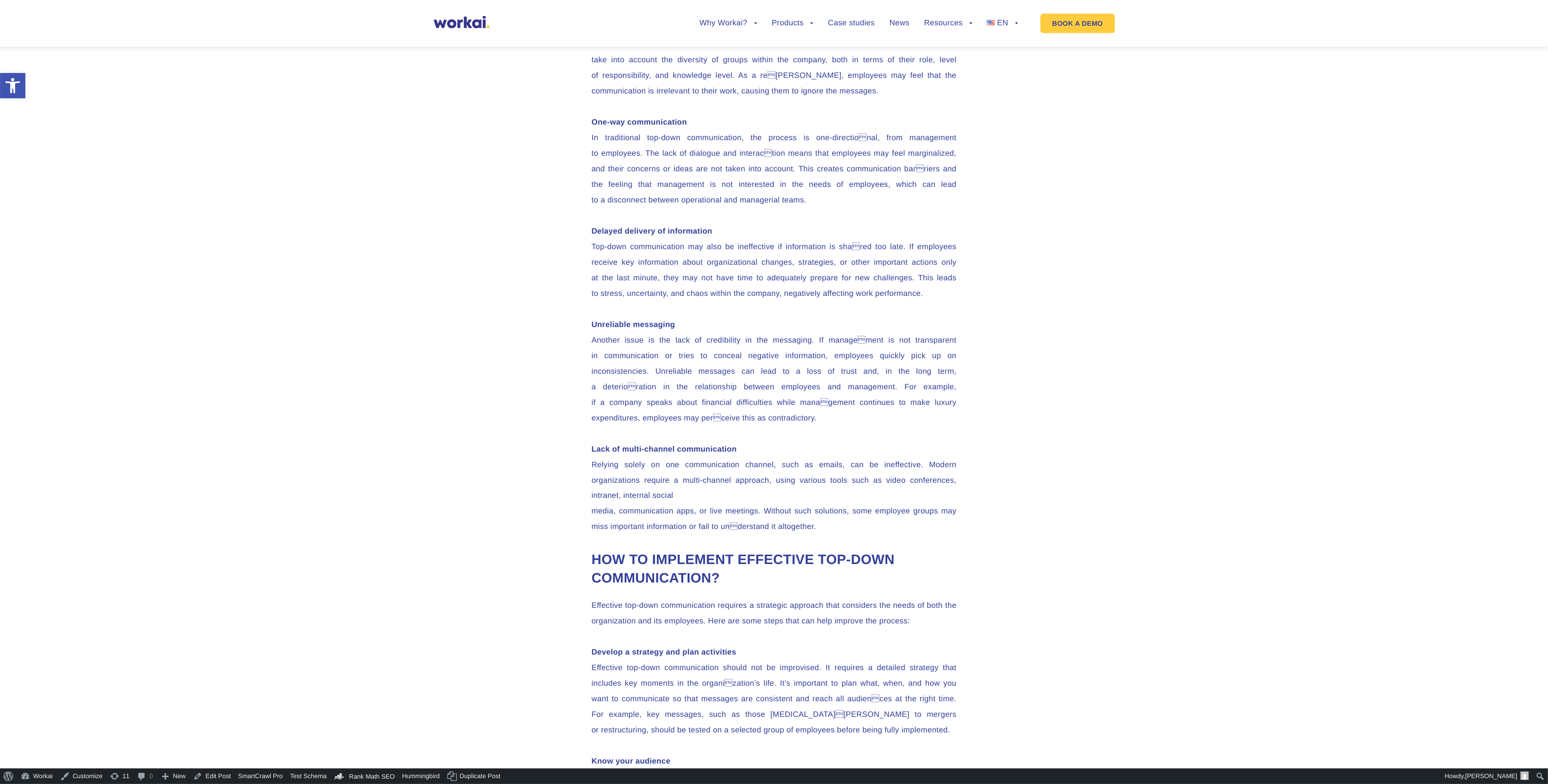
click at [762, 535] on p "Lack of multi-channel communication Relying solely on one communication channel…" at bounding box center [774, 488] width 365 height 93
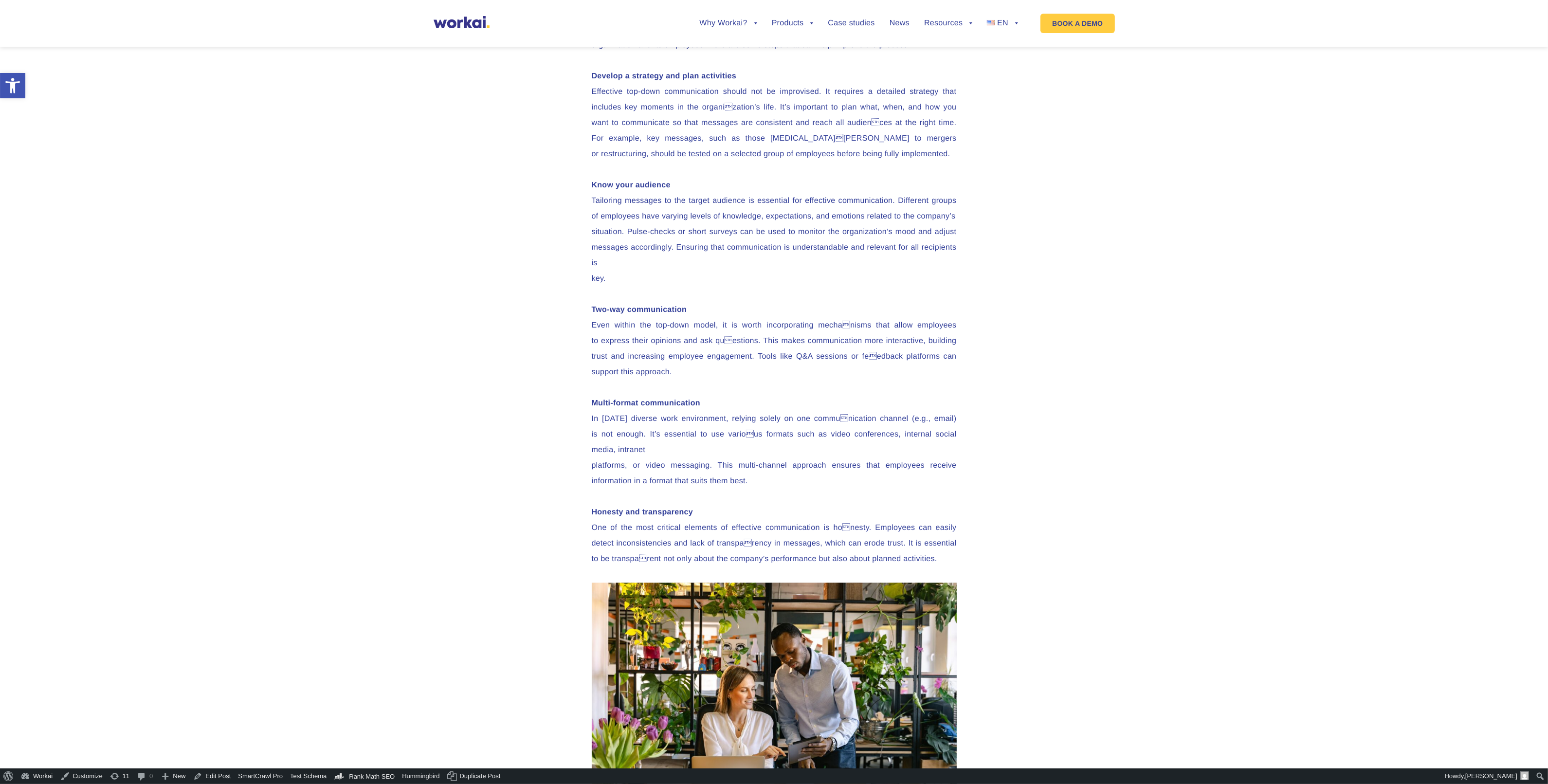
scroll to position [3224, 0]
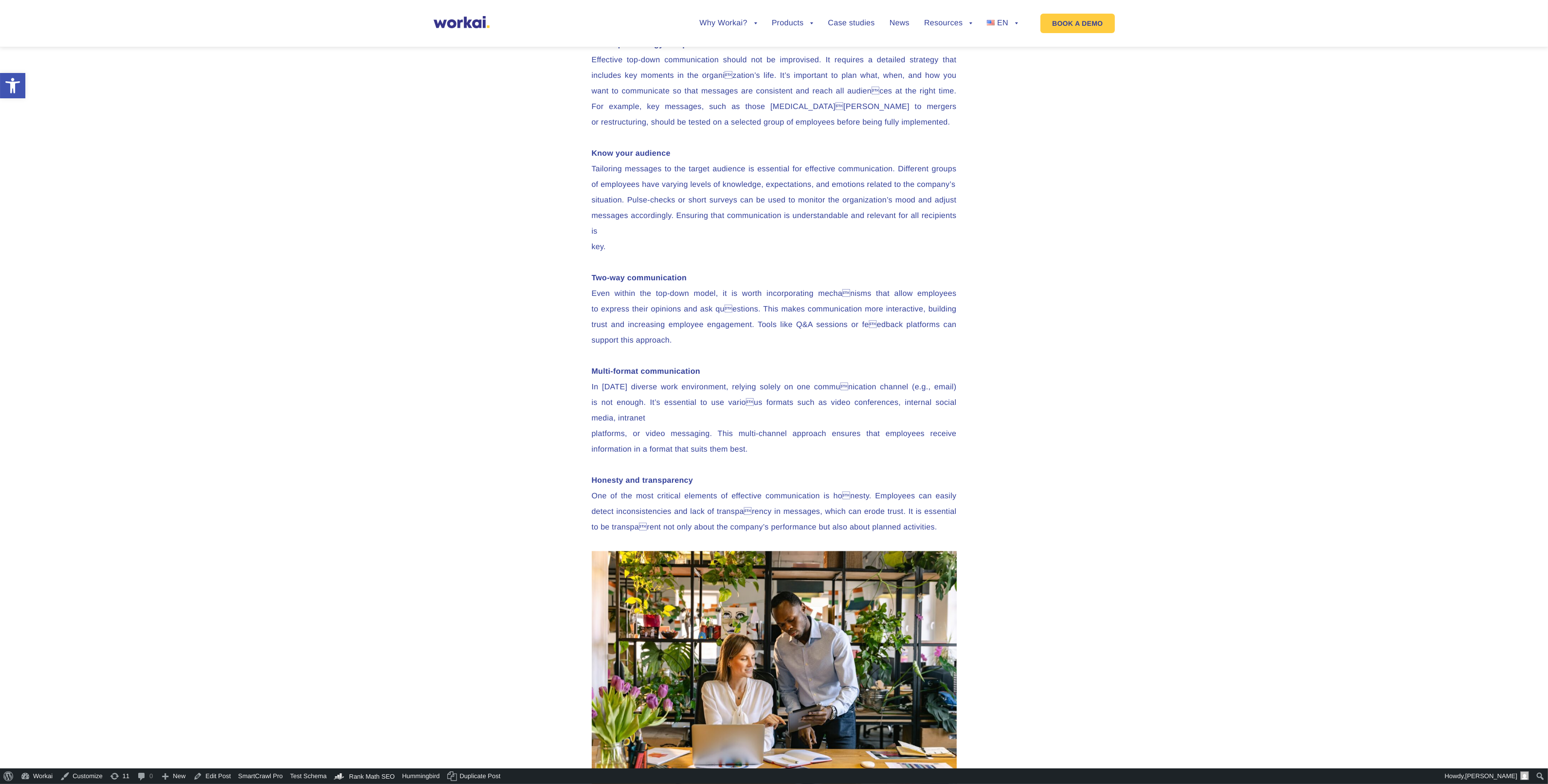
click at [654, 348] on p "Two-way communication Even within the top-down model, it is worth incorporating…" at bounding box center [774, 309] width 365 height 77
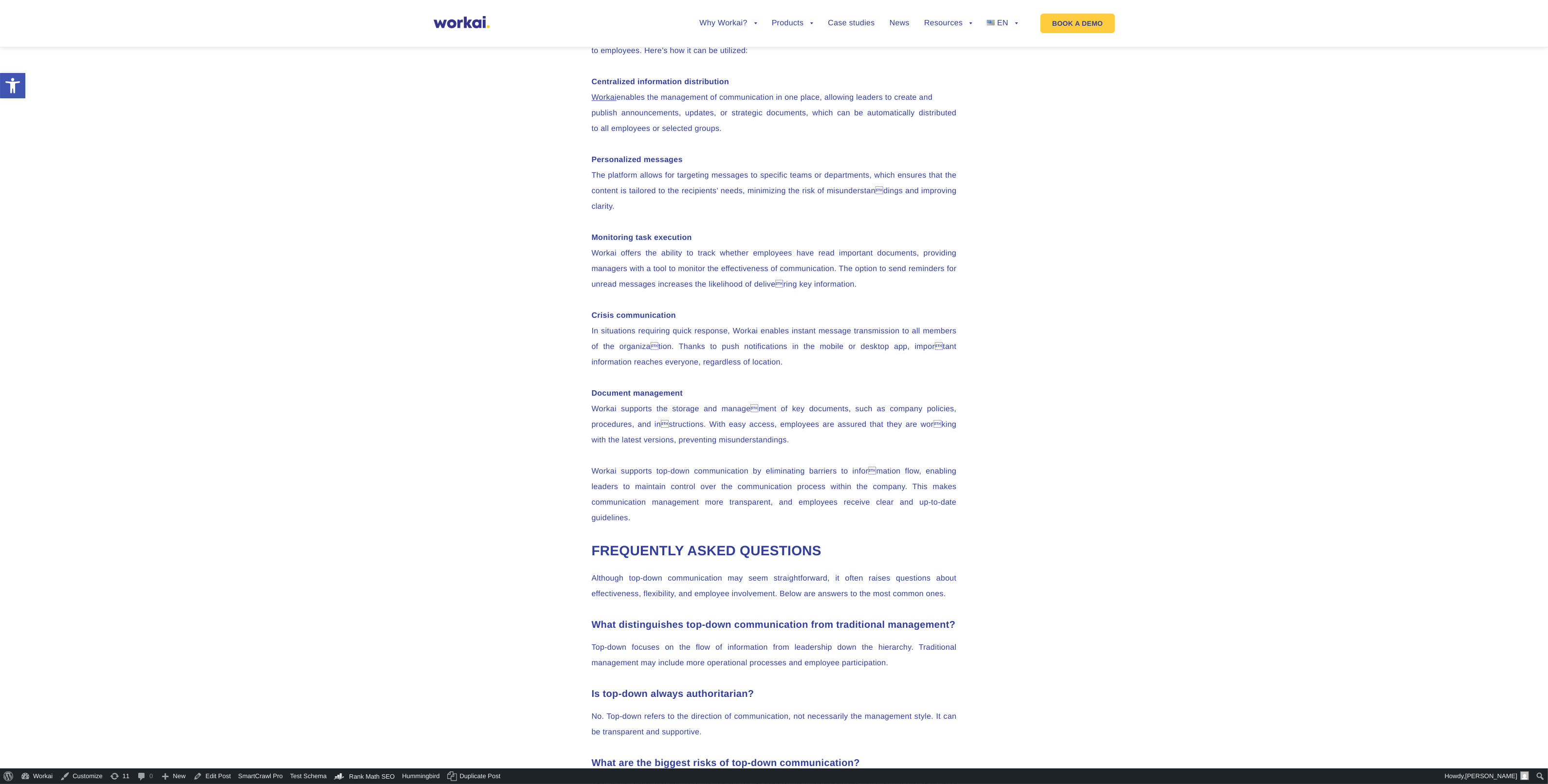
scroll to position [4075, 0]
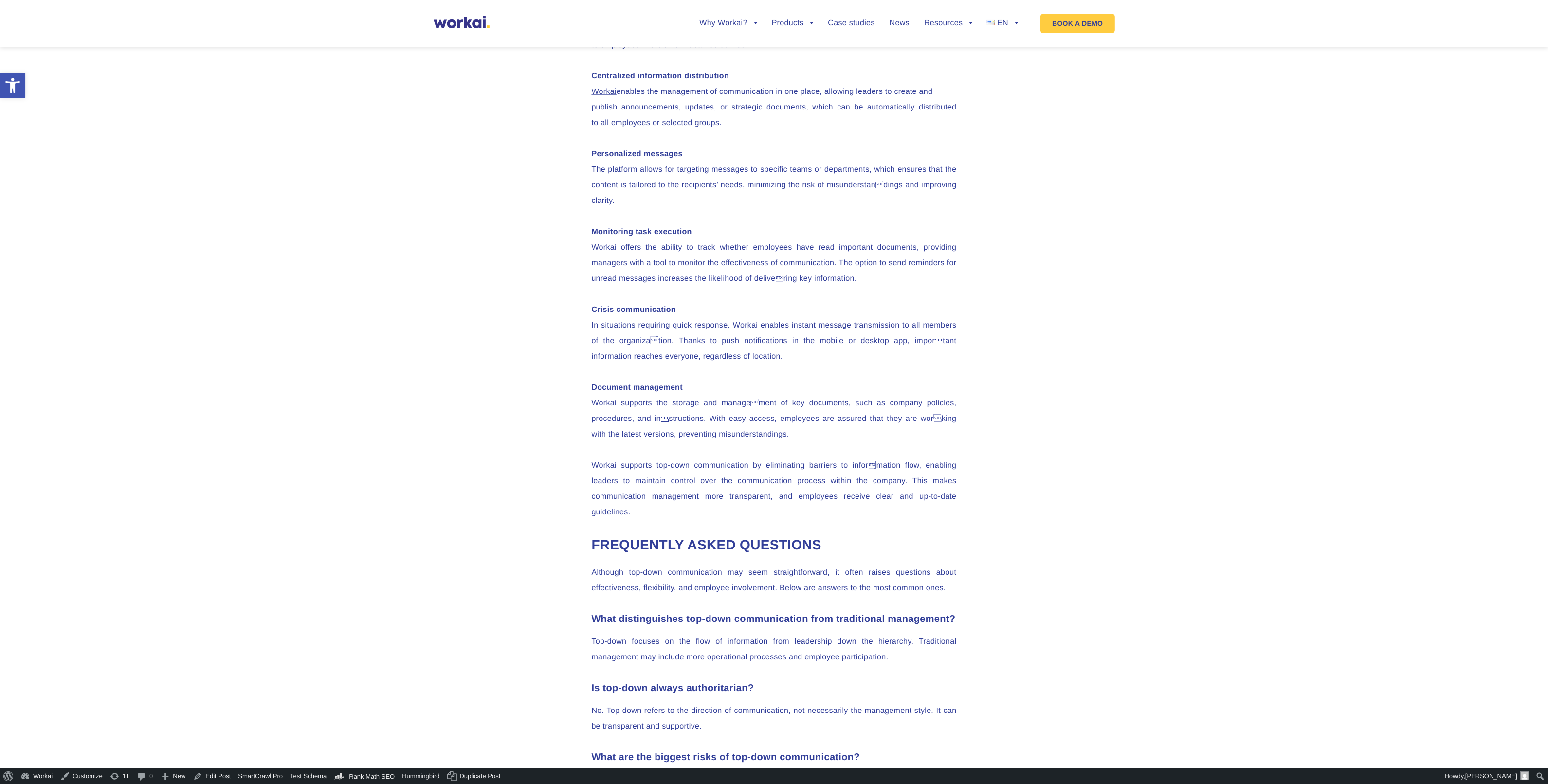
click at [707, 364] on p "Crisis communication In situations requiring quick response, Workai enables ins…" at bounding box center [774, 333] width 365 height 63
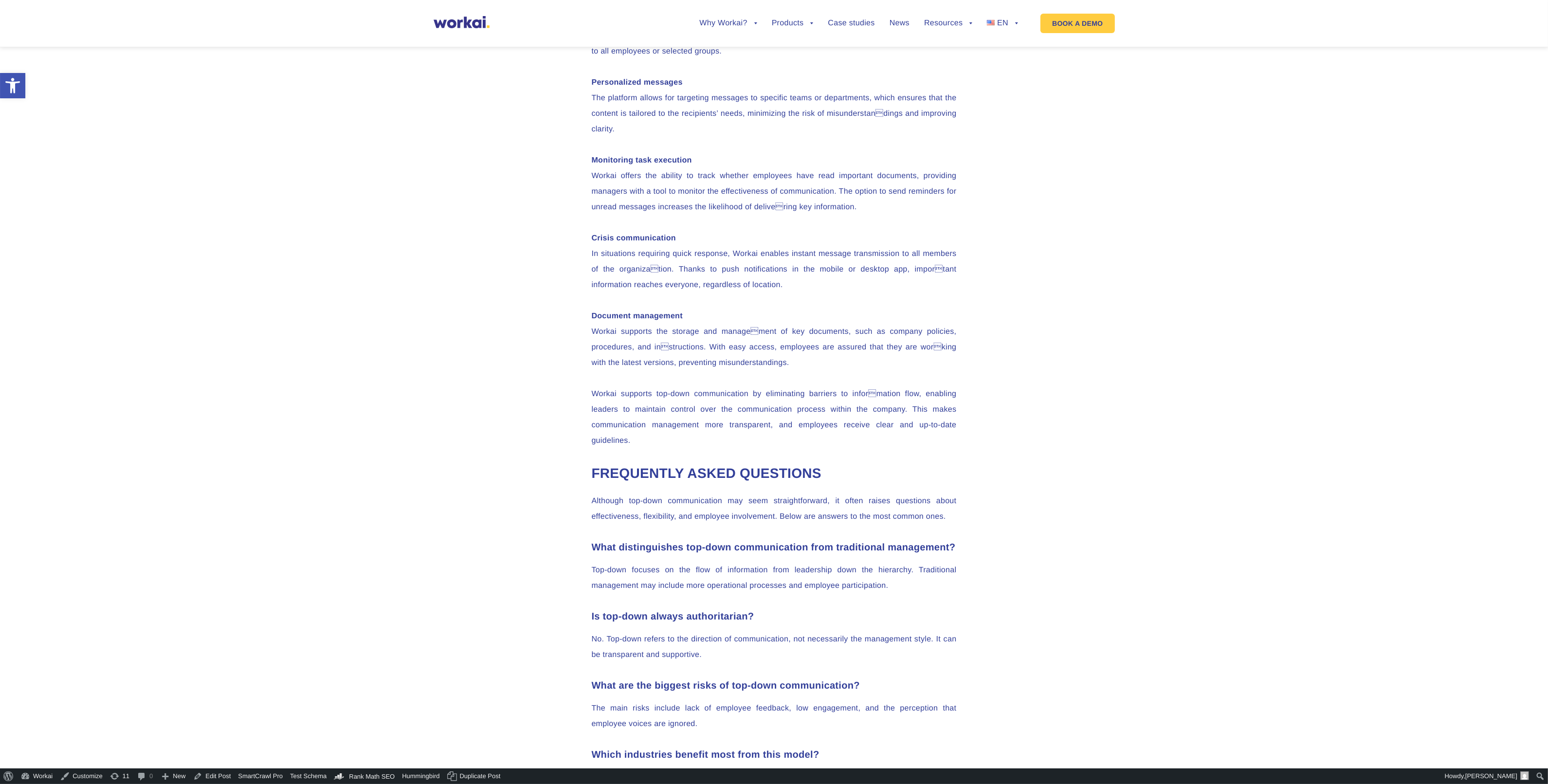
scroll to position [4257, 0]
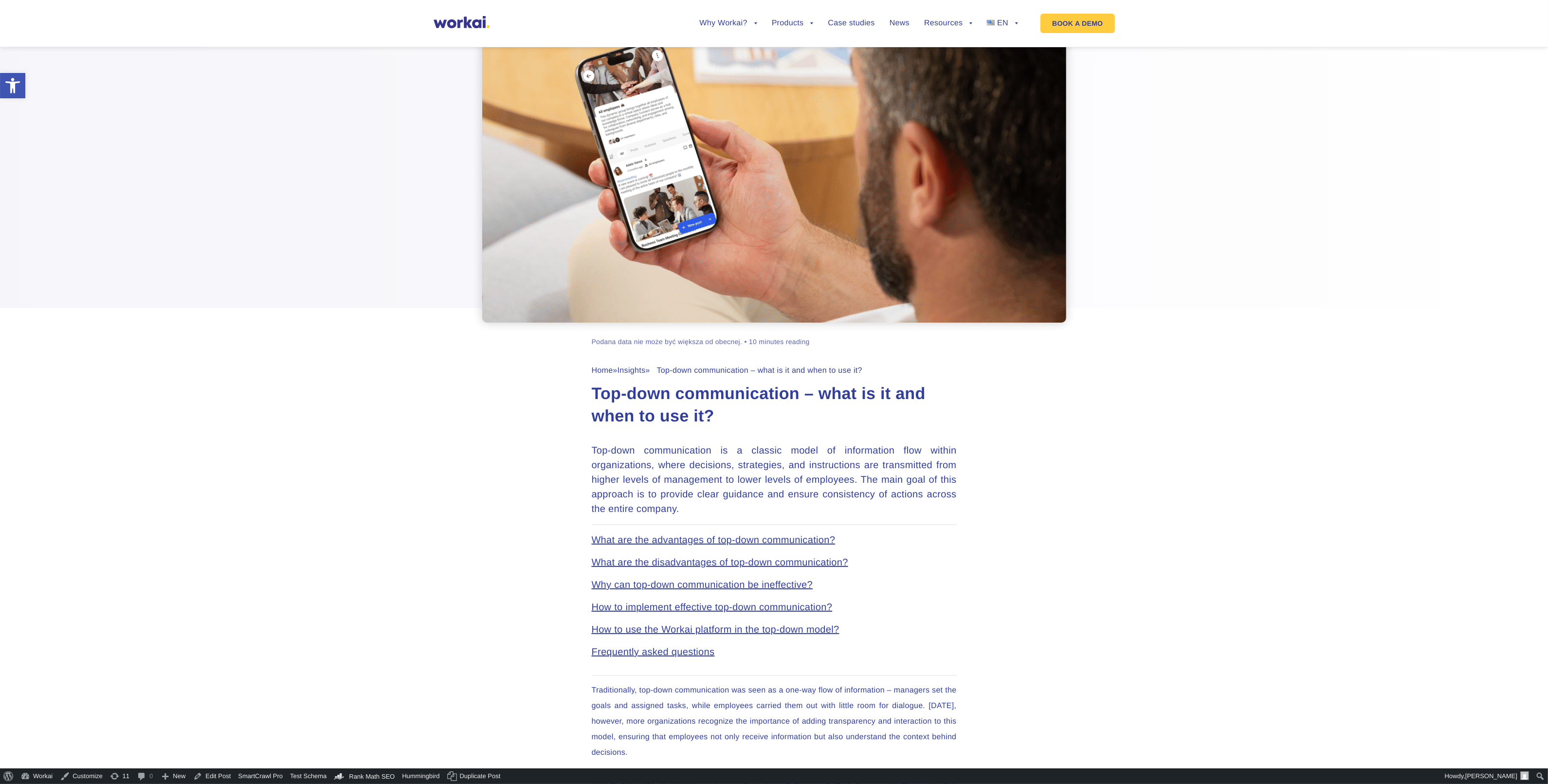
scroll to position [121, 0]
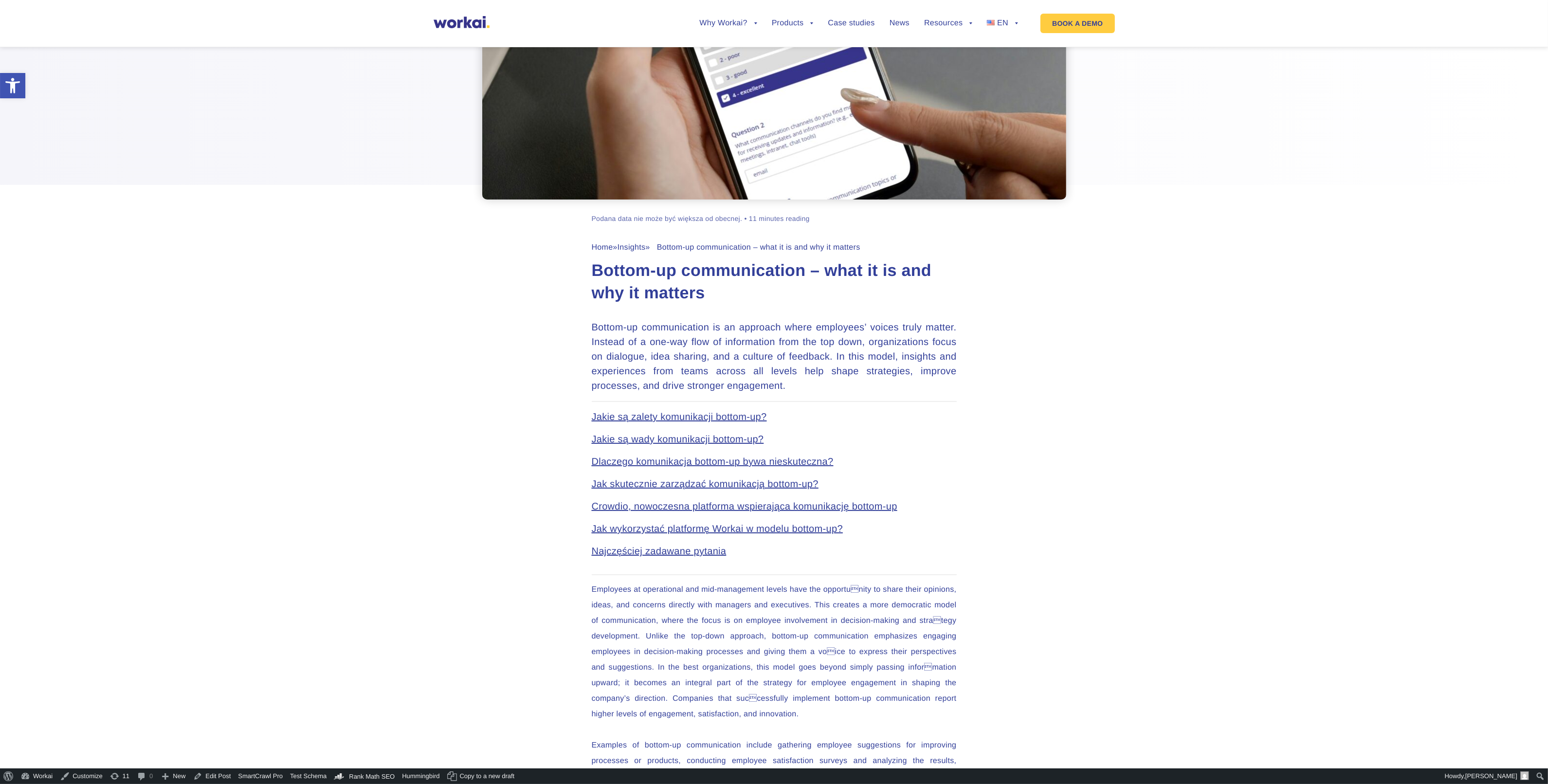
scroll to position [182, 0]
